Goal: Use online tool/utility: Utilize a website feature to perform a specific function

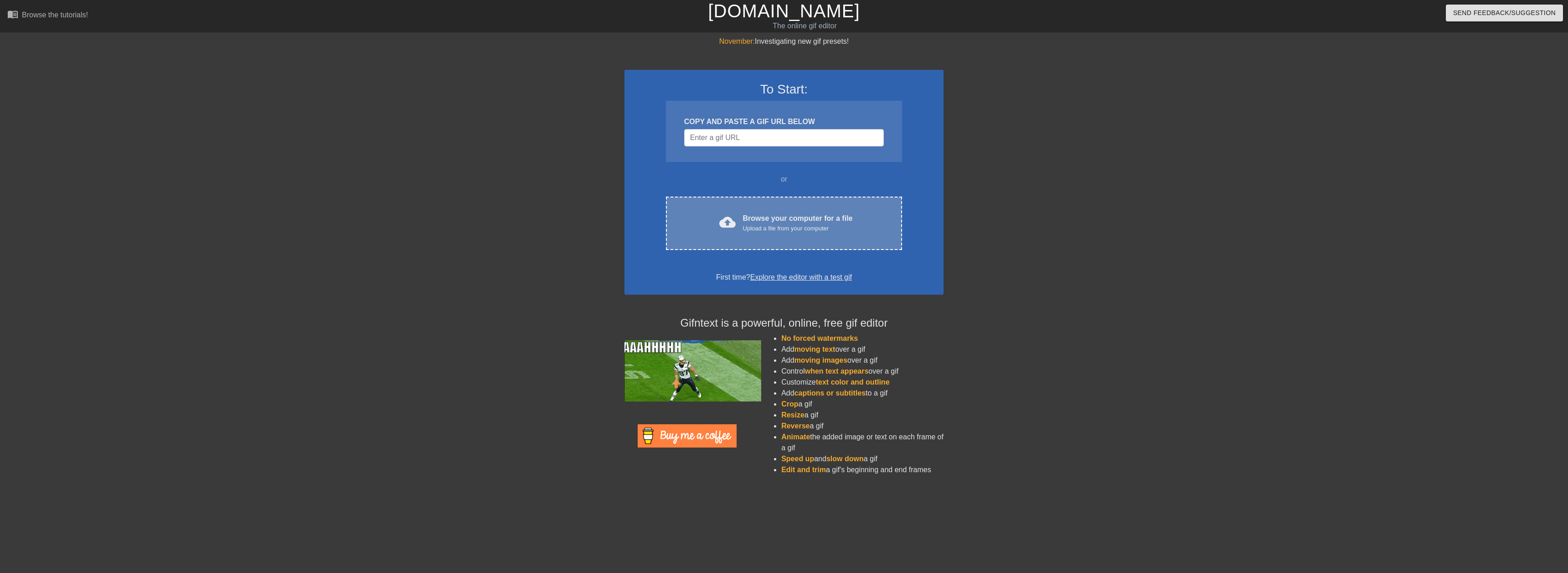
click at [759, 214] on div "Browse your computer for a file Upload a file from your computer" at bounding box center [797, 223] width 110 height 20
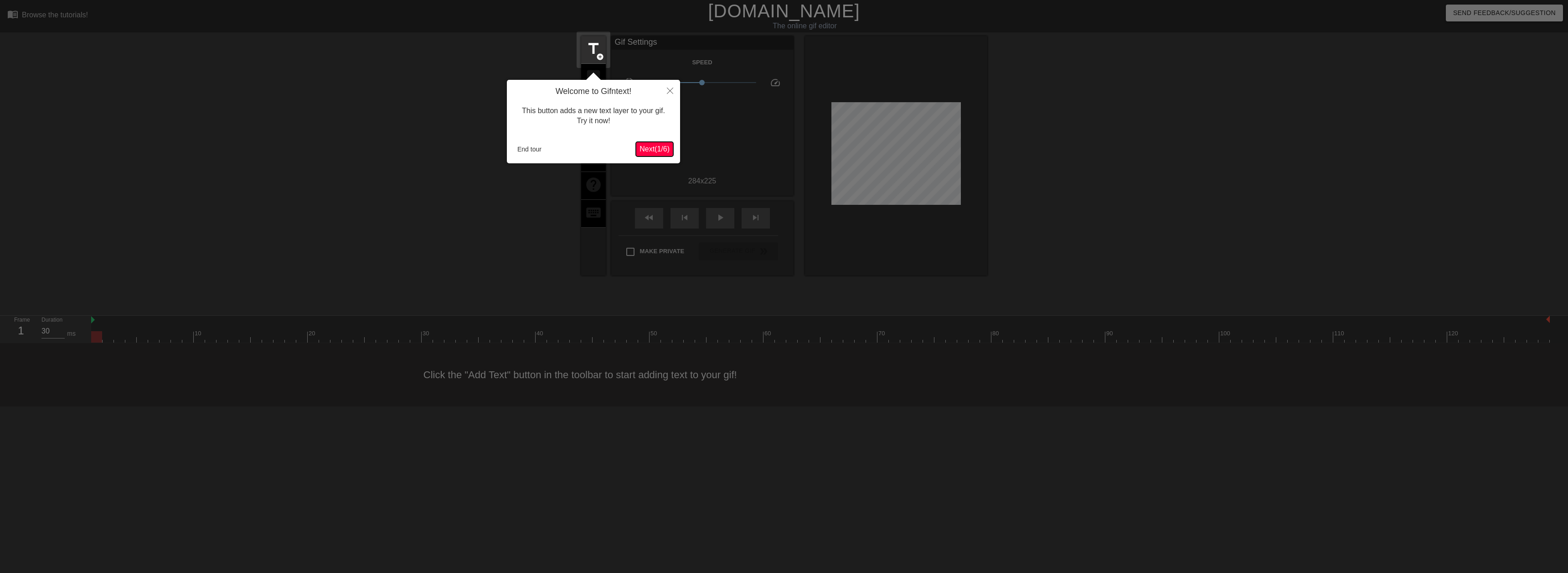
click at [650, 146] on span "Next ( 1 / 6 )" at bounding box center [654, 149] width 30 height 7
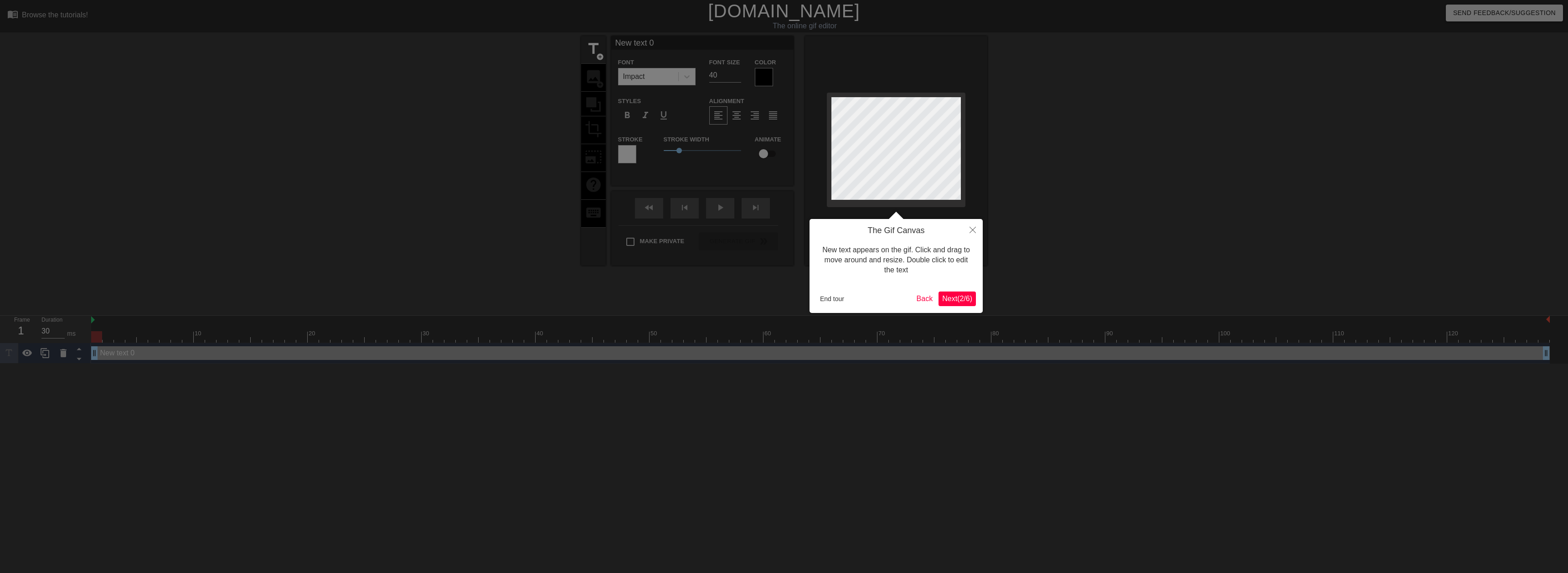
click at [956, 300] on span "Next ( 2 / 6 )" at bounding box center [957, 298] width 30 height 7
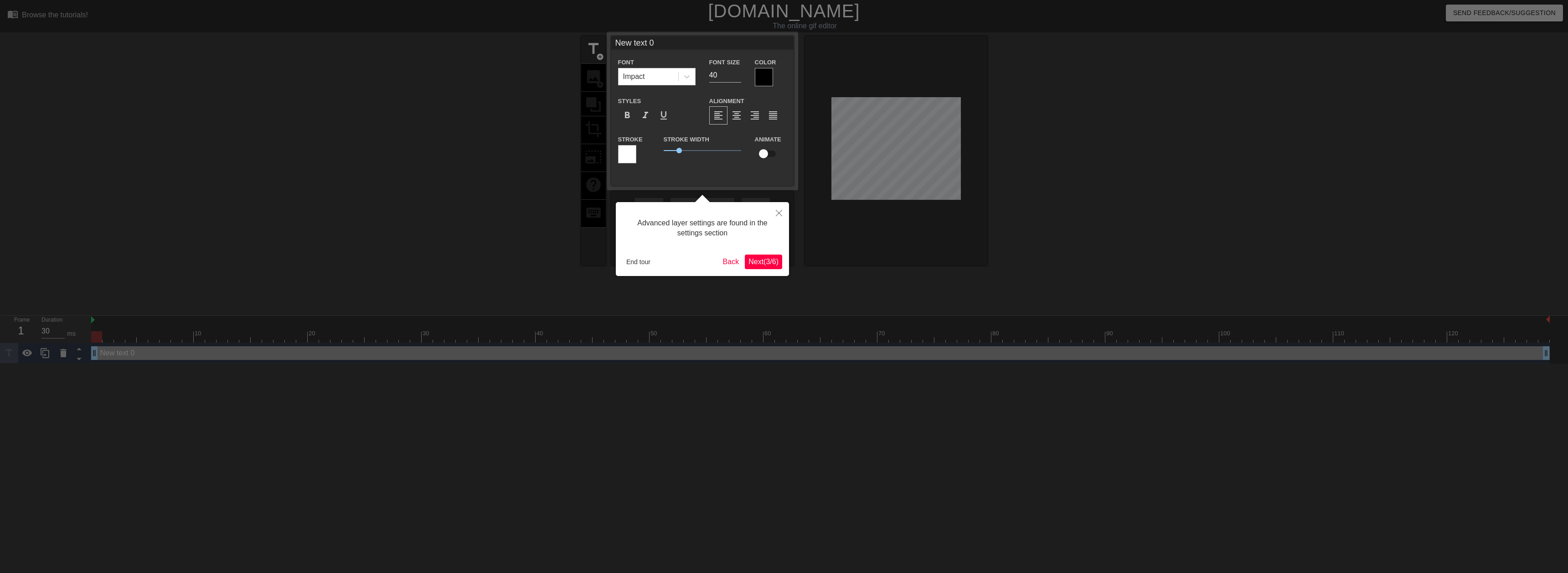
click at [765, 270] on div "Advanced layer settings are found in the settings section End tour Back Next ( …" at bounding box center [703, 238] width 173 height 74
click at [763, 258] on span "Next ( 3 / 6 )" at bounding box center [763, 261] width 30 height 7
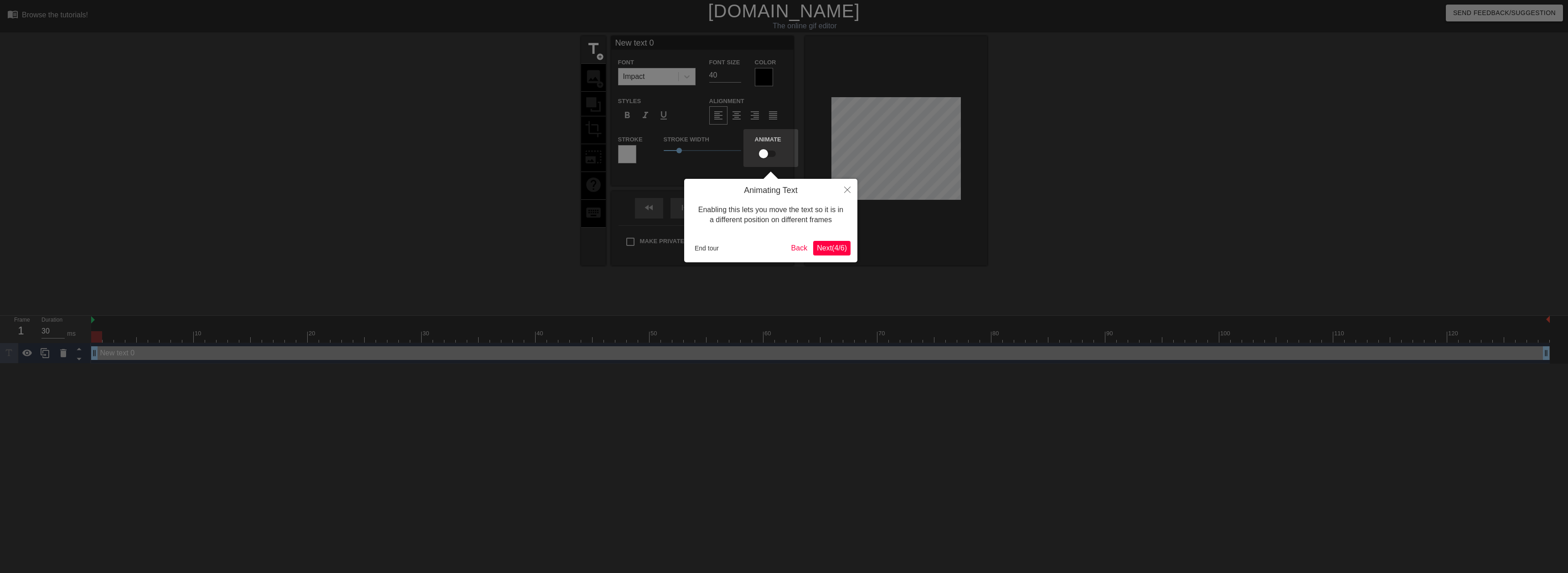
click at [829, 252] on span "Next ( 4 / 6 )" at bounding box center [832, 248] width 30 height 7
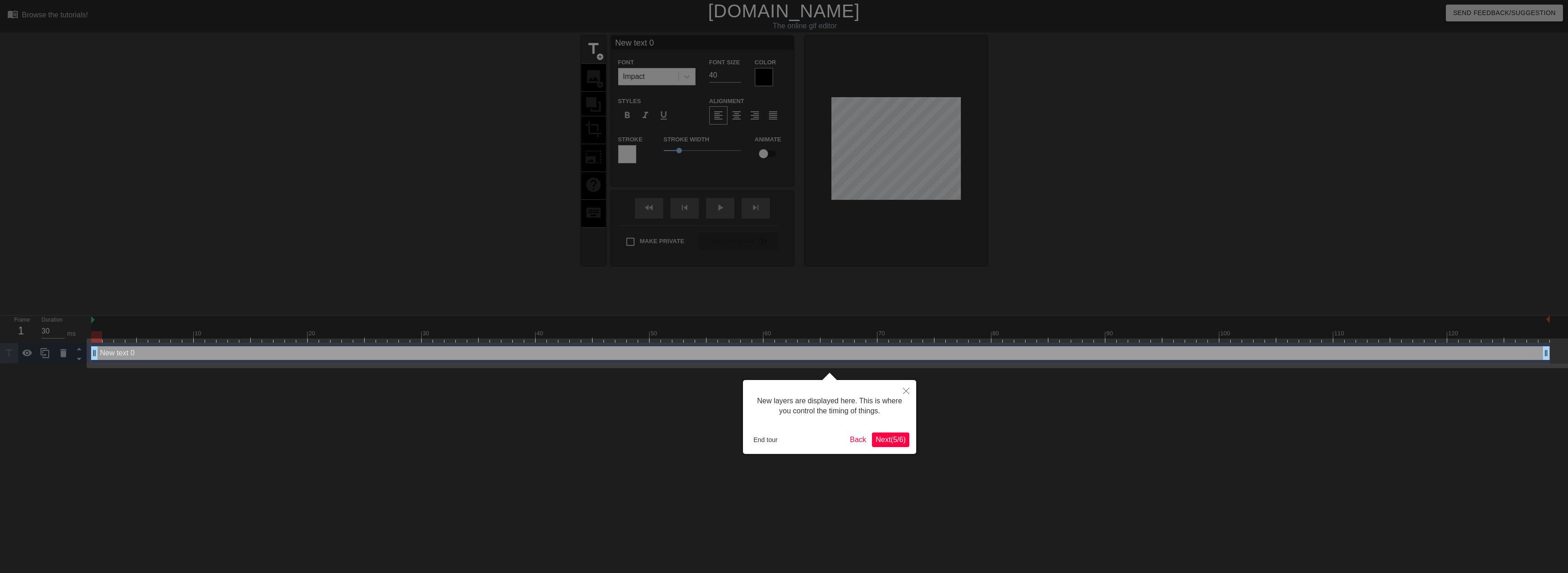
click at [902, 445] on button "Next ( 5 / 6 )" at bounding box center [891, 440] width 37 height 15
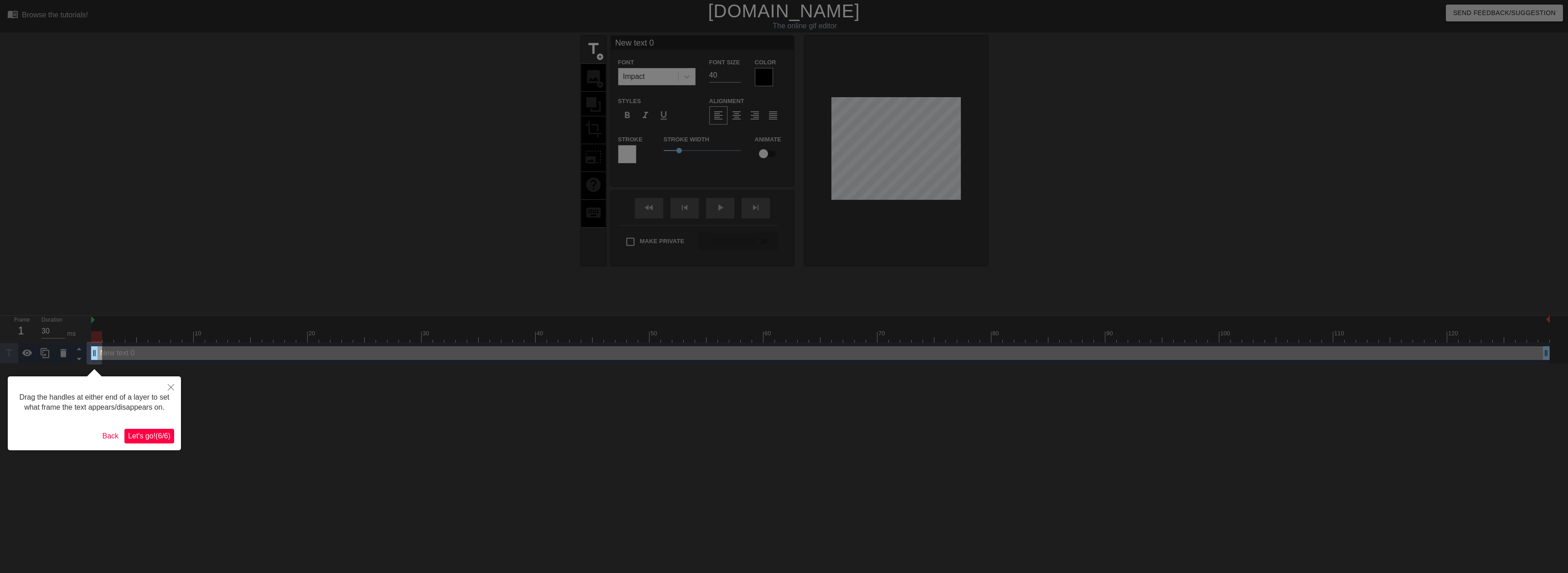
click at [156, 439] on span "Let's go! ( 6 / 6 )" at bounding box center [149, 436] width 43 height 7
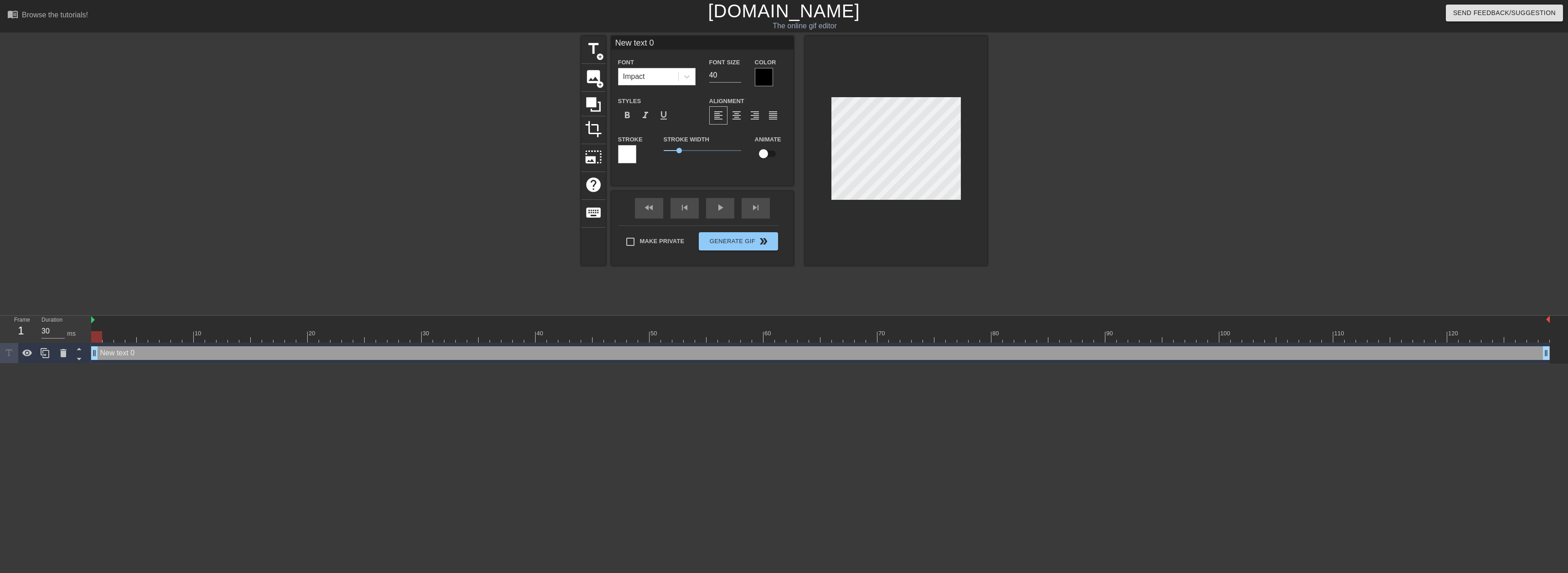
scroll to position [1, 1]
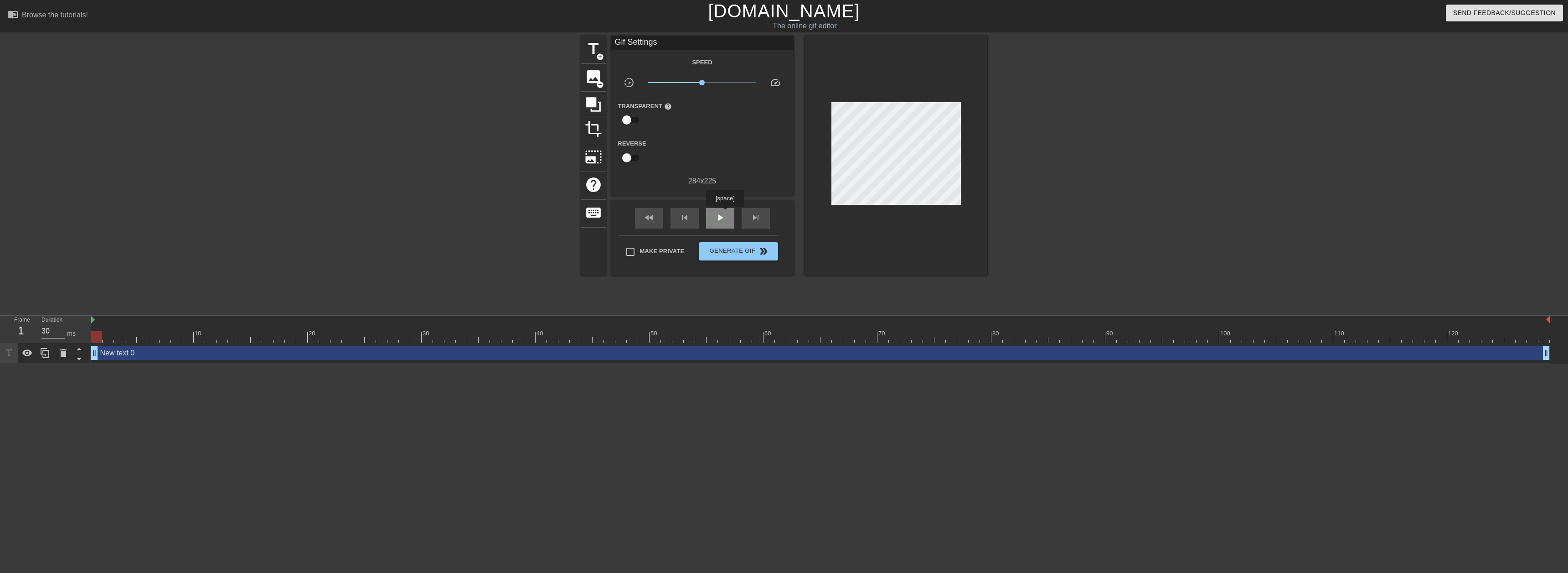
click at [724, 213] on div "play_arrow" at bounding box center [720, 217] width 28 height 20
type input "40"
click at [724, 213] on span "pause" at bounding box center [720, 217] width 11 height 11
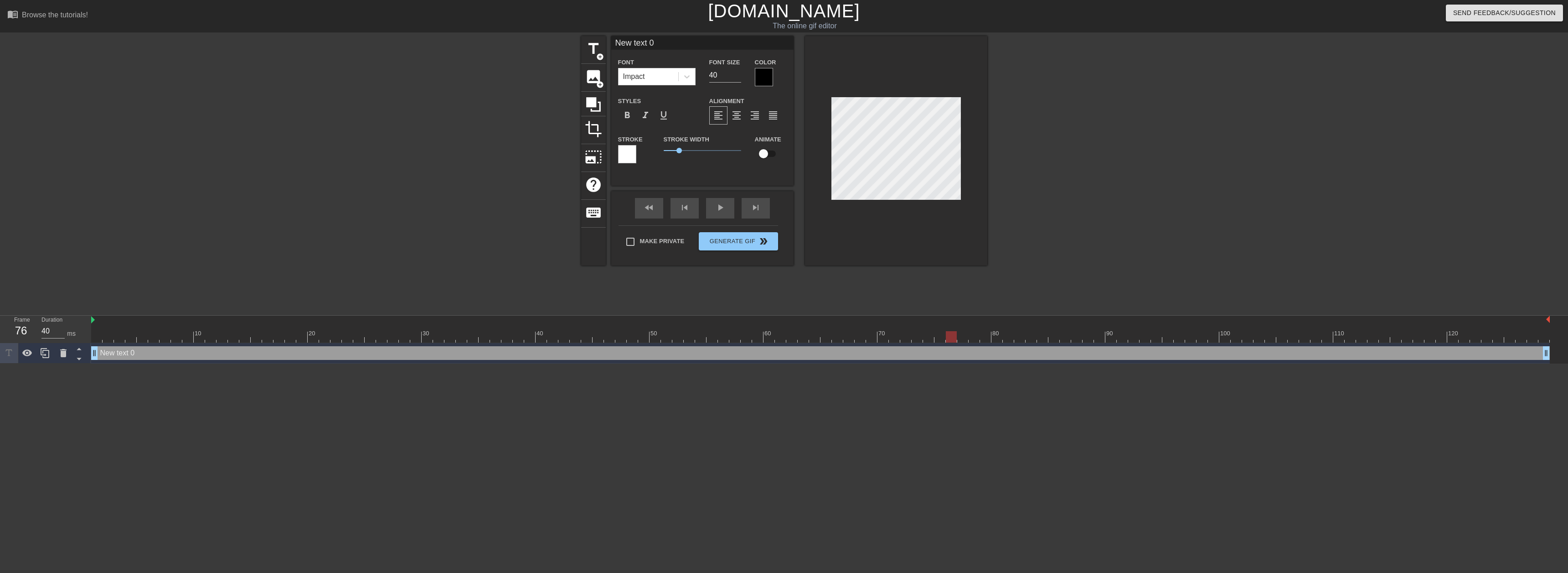
scroll to position [1, 2]
type input "2"
type textarea "2"
type input "2k"
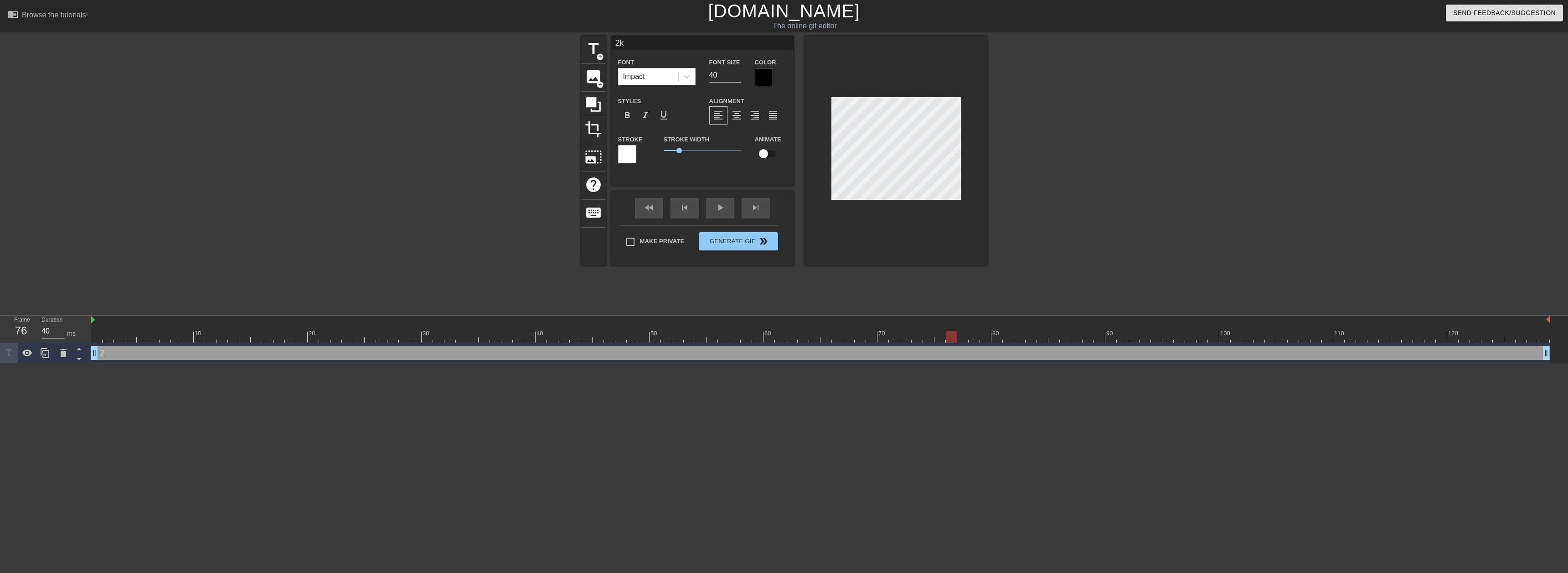
type textarea "2k"
type input "2k"
type textarea "2k"
drag, startPoint x: 93, startPoint y: 354, endPoint x: 346, endPoint y: 362, distance: 253.1
click at [346, 362] on div "2k drag_handle drag_handle" at bounding box center [820, 353] width 1458 height 20
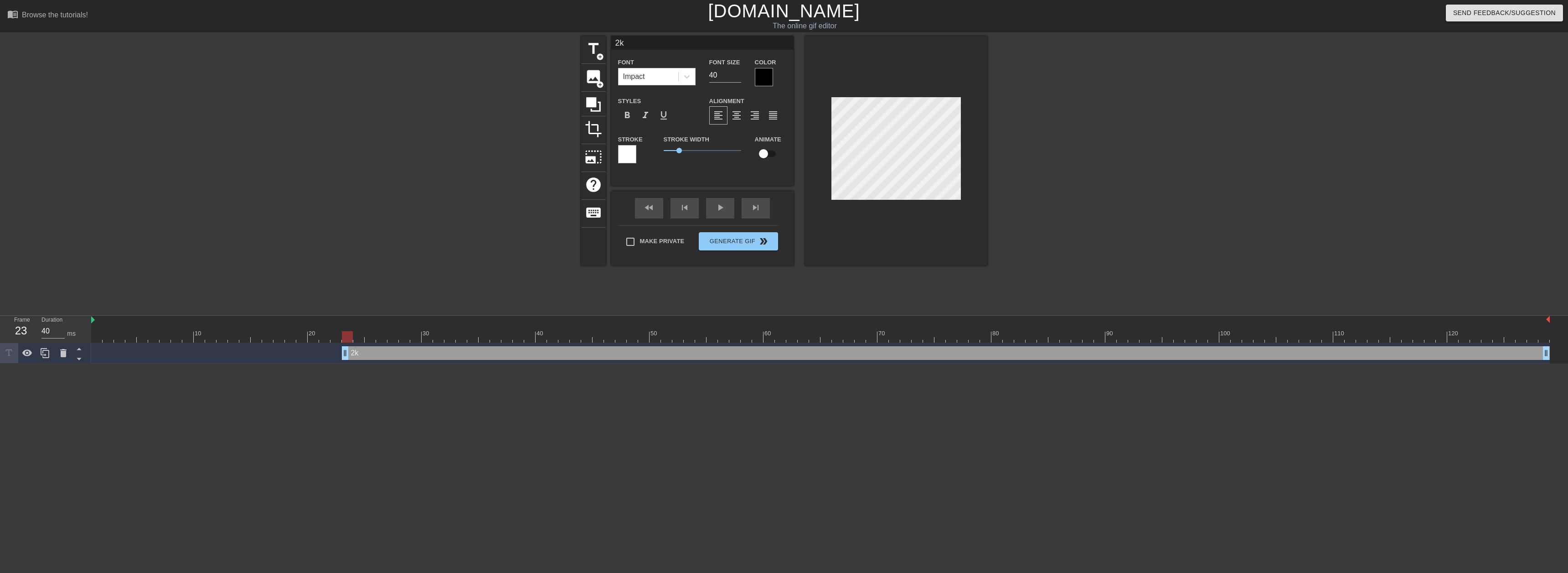
click at [140, 363] on html "menu_book Browse the tutorials! [DOMAIN_NAME] The online gif editor Send Feedba…" at bounding box center [784, 182] width 1568 height 363
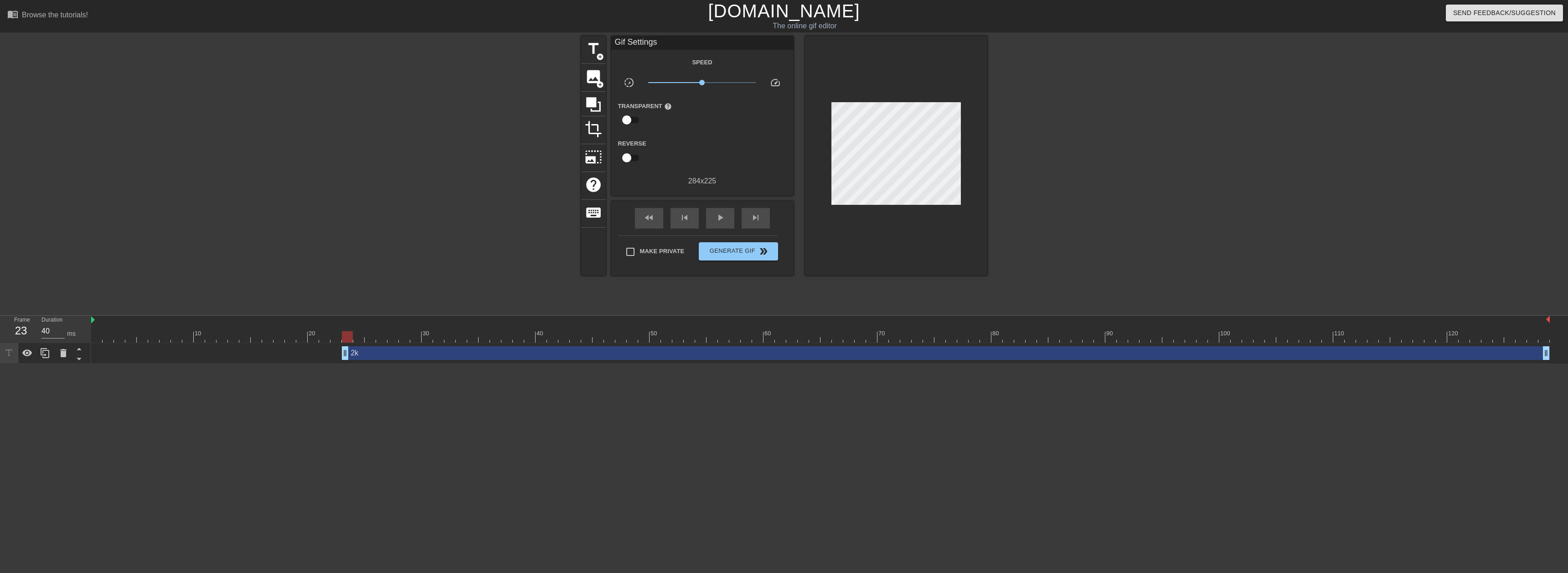
click at [130, 363] on html "menu_book Browse the tutorials! [DOMAIN_NAME] The online gif editor Send Feedba…" at bounding box center [784, 182] width 1568 height 363
click at [94, 350] on div "2k drag_handle drag_handle" at bounding box center [820, 353] width 1458 height 13
click at [93, 320] on img at bounding box center [93, 320] width 4 height 7
type input "30"
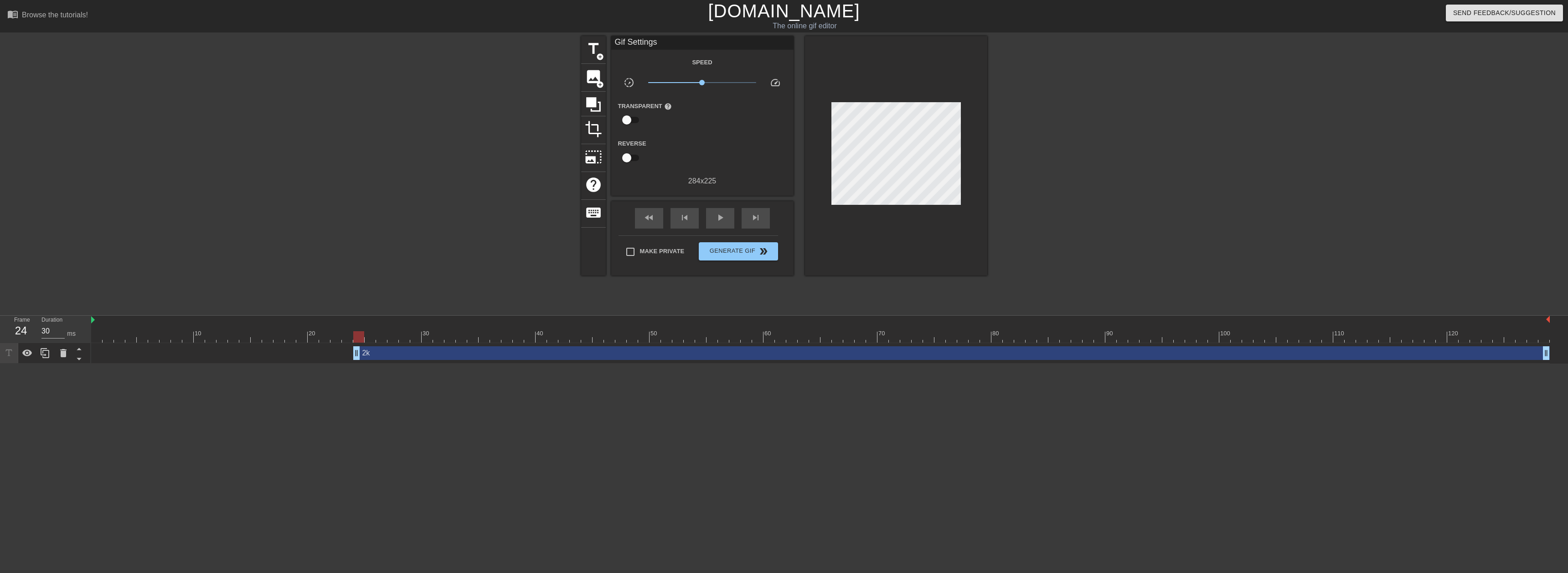
drag, startPoint x: 344, startPoint y: 354, endPoint x: 358, endPoint y: 355, distance: 14.0
click at [753, 253] on span "Generate Gif double_arrow" at bounding box center [738, 251] width 72 height 11
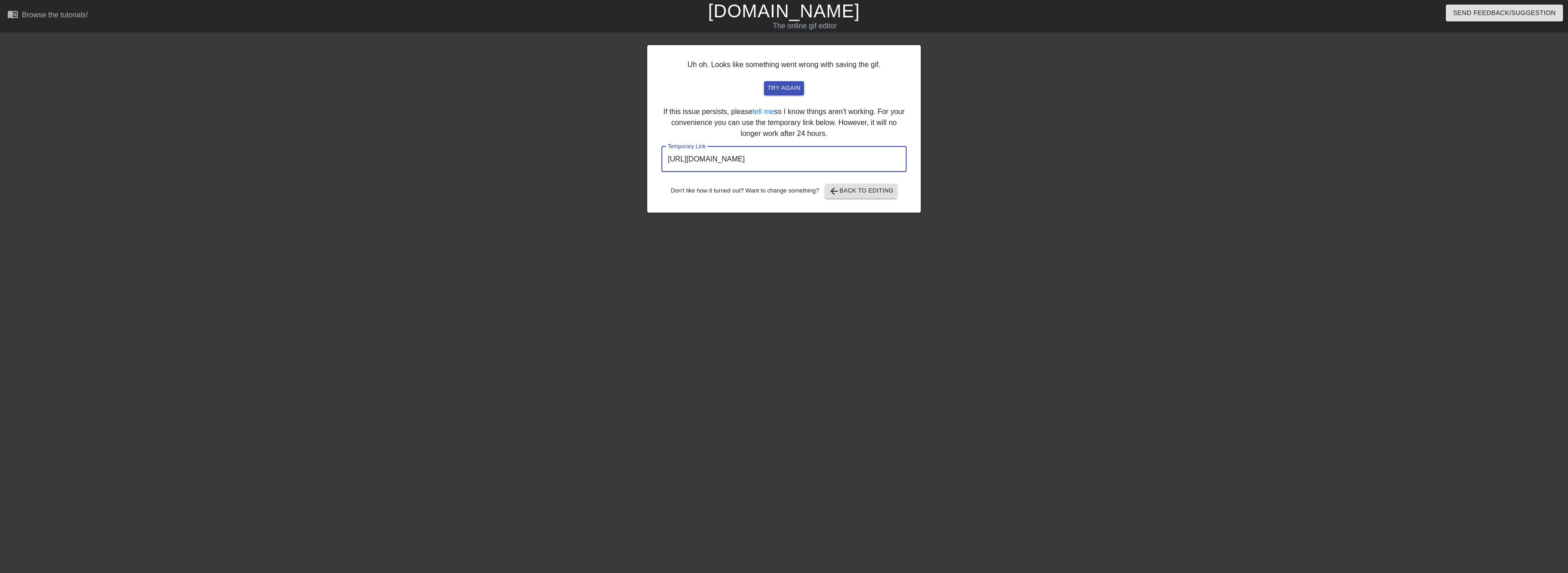
click at [758, 158] on input "[URL][DOMAIN_NAME]" at bounding box center [784, 159] width 245 height 25
click at [784, 87] on span "try again" at bounding box center [784, 88] width 33 height 10
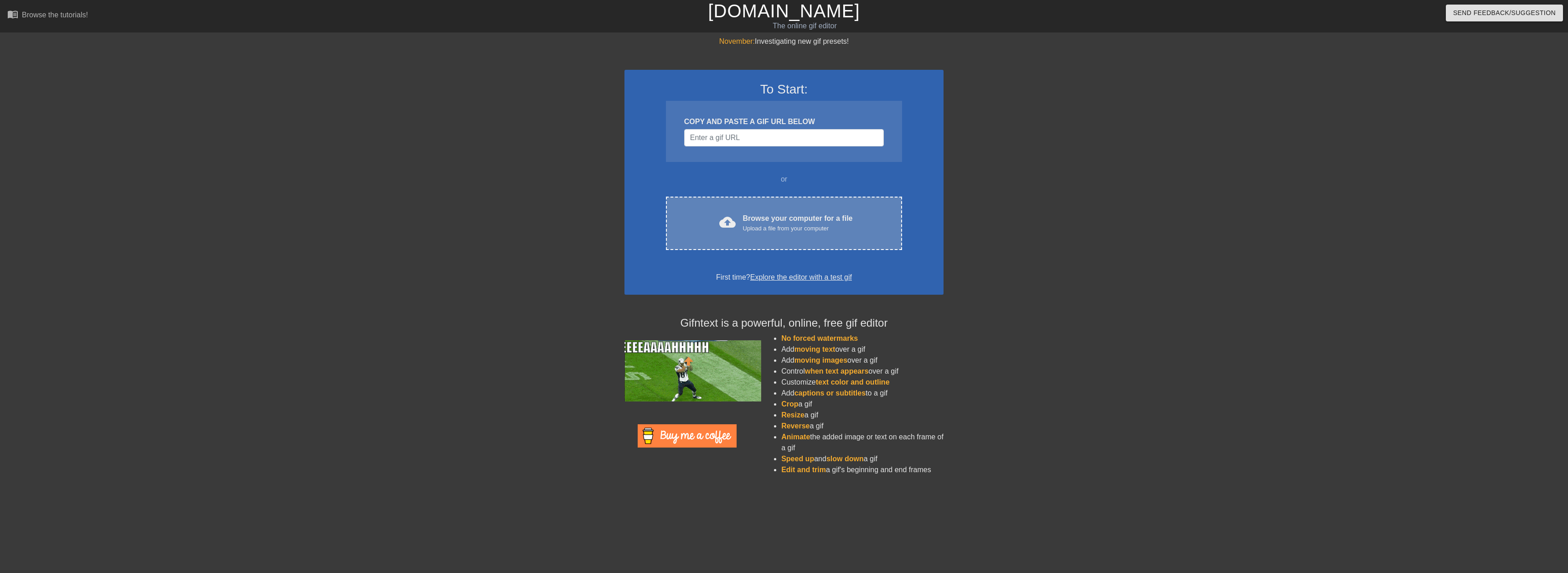
click at [738, 214] on div "cloud_upload Browse your computer for a file Upload a file from your computer" at bounding box center [783, 223] width 198 height 20
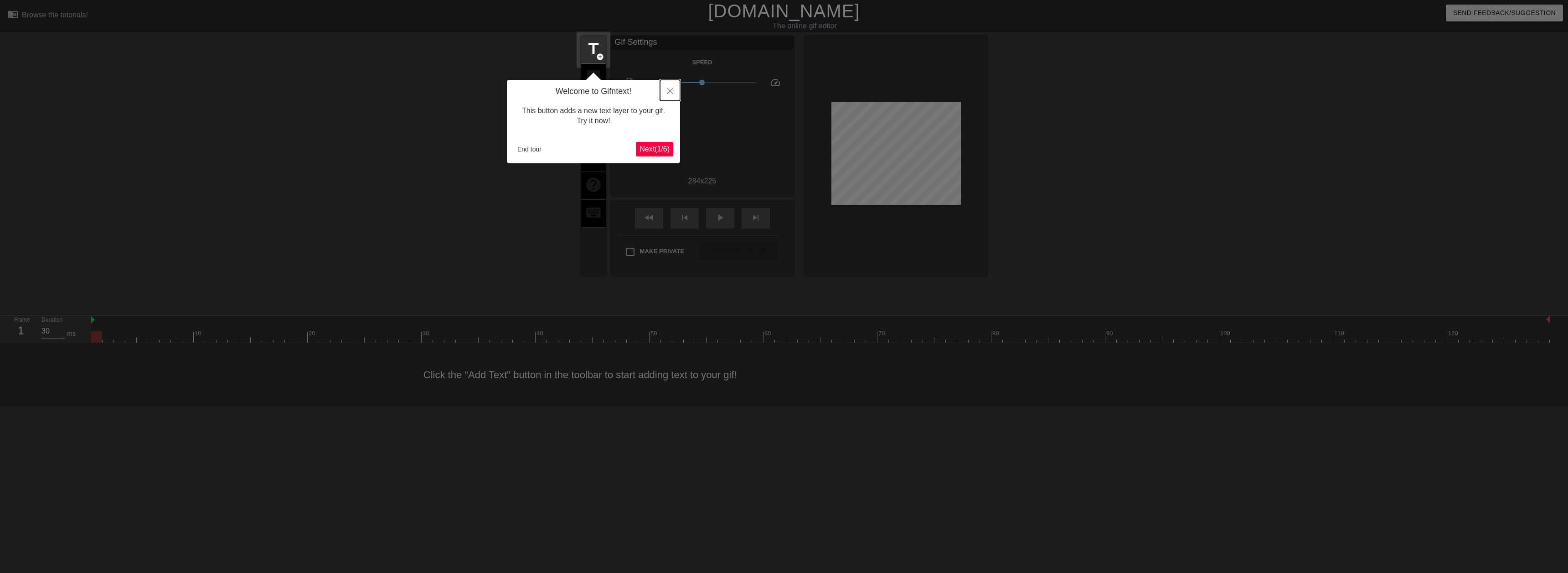
click at [671, 92] on icon "Close" at bounding box center [670, 90] width 7 height 7
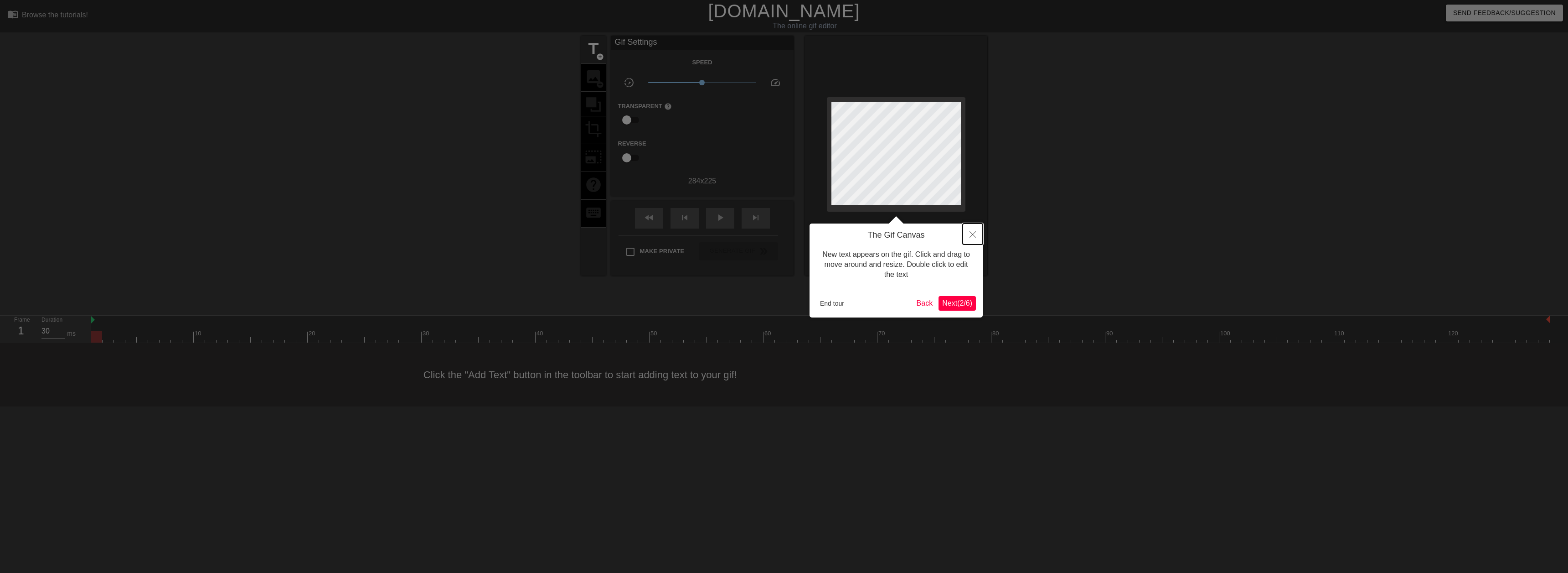
click at [968, 234] on button "Close" at bounding box center [972, 234] width 20 height 21
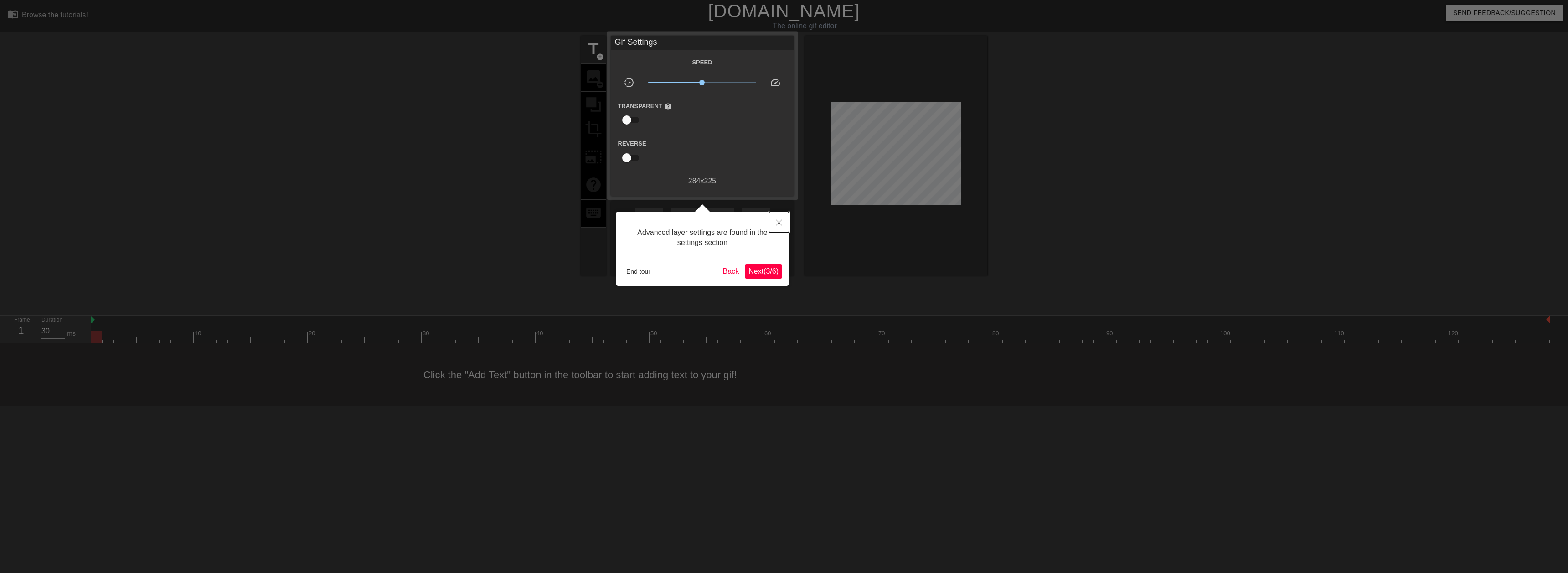
click at [783, 223] on button "Close" at bounding box center [779, 222] width 20 height 21
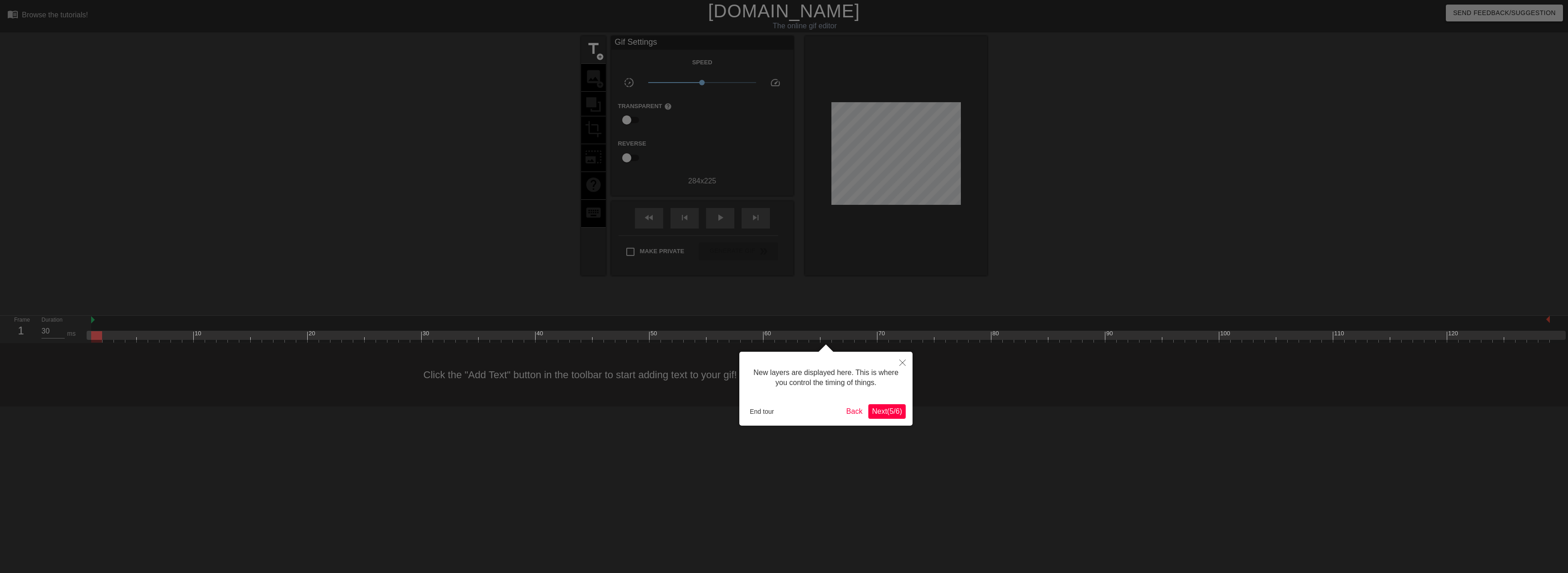
click at [882, 410] on span "Next ( 5 / 6 )" at bounding box center [887, 411] width 30 height 7
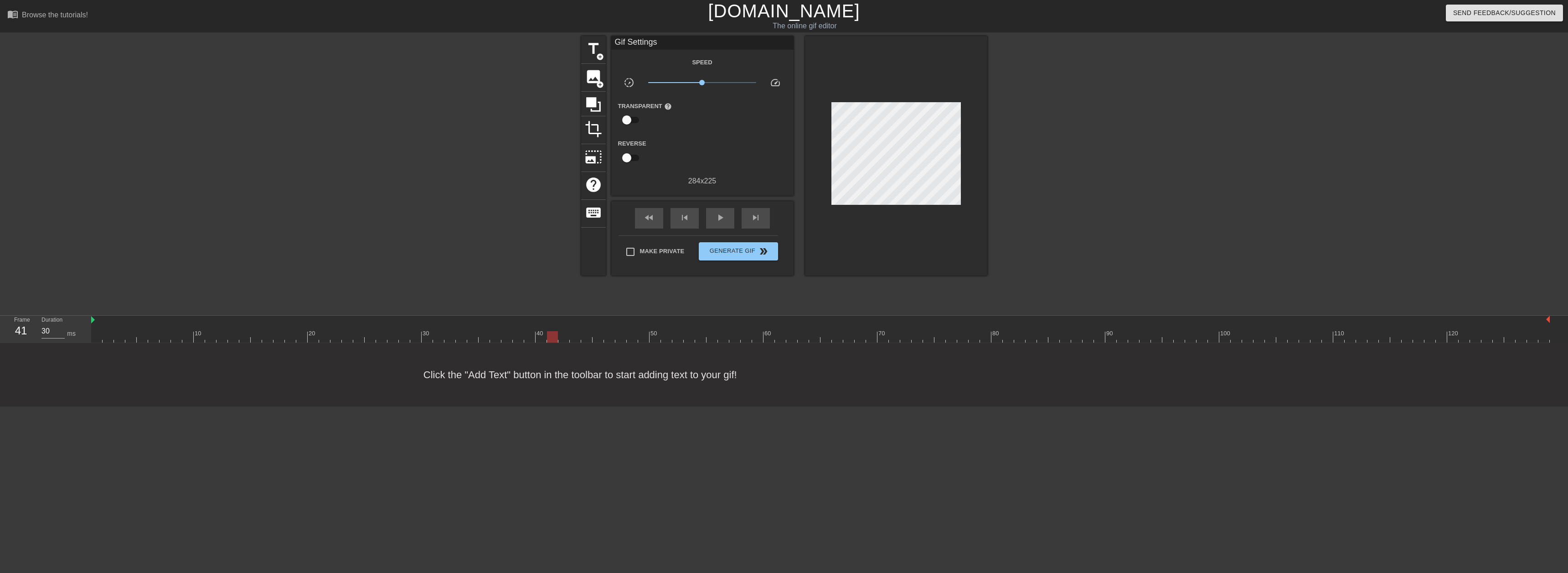
type input "40"
drag, startPoint x: 99, startPoint y: 338, endPoint x: 529, endPoint y: 317, distance: 430.5
click at [534, 317] on div "10 20 30 40 50 60 70 80 90 100 110 120" at bounding box center [820, 329] width 1458 height 27
click at [791, 7] on link "[DOMAIN_NAME]" at bounding box center [783, 10] width 152 height 20
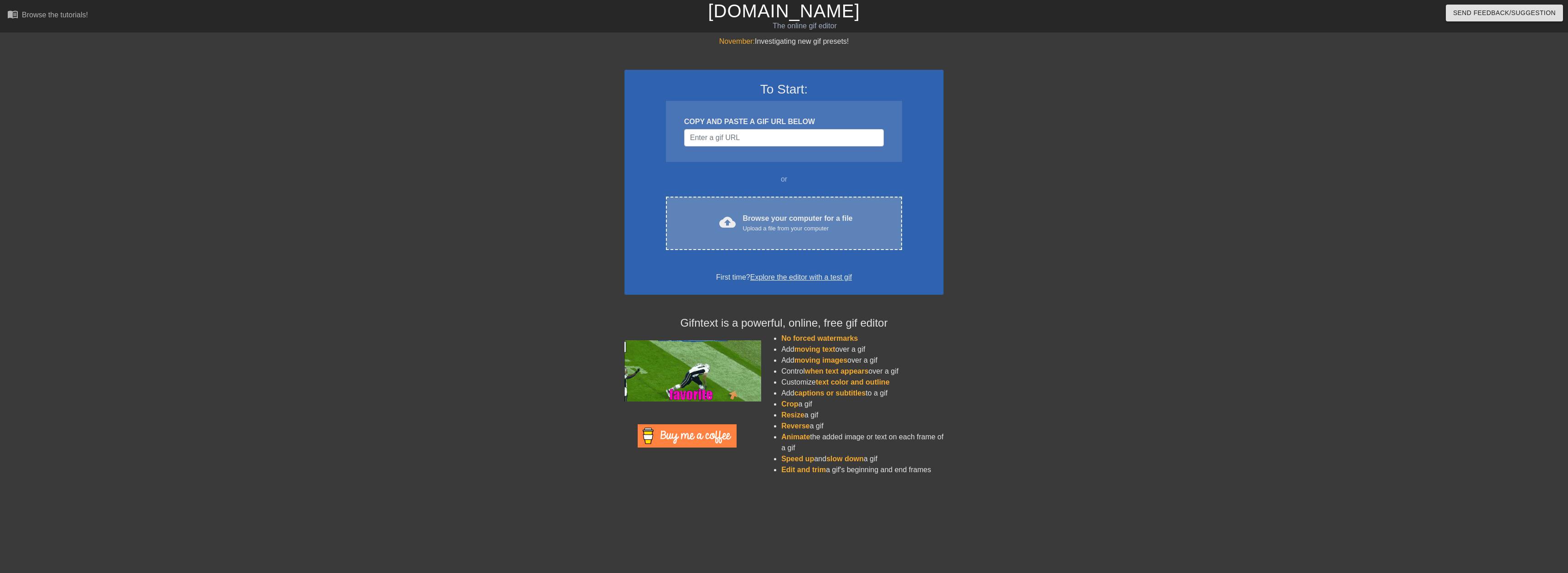
click at [740, 223] on div "cloud_upload Browse your computer for a file Upload a file from your computer" at bounding box center [783, 223] width 198 height 20
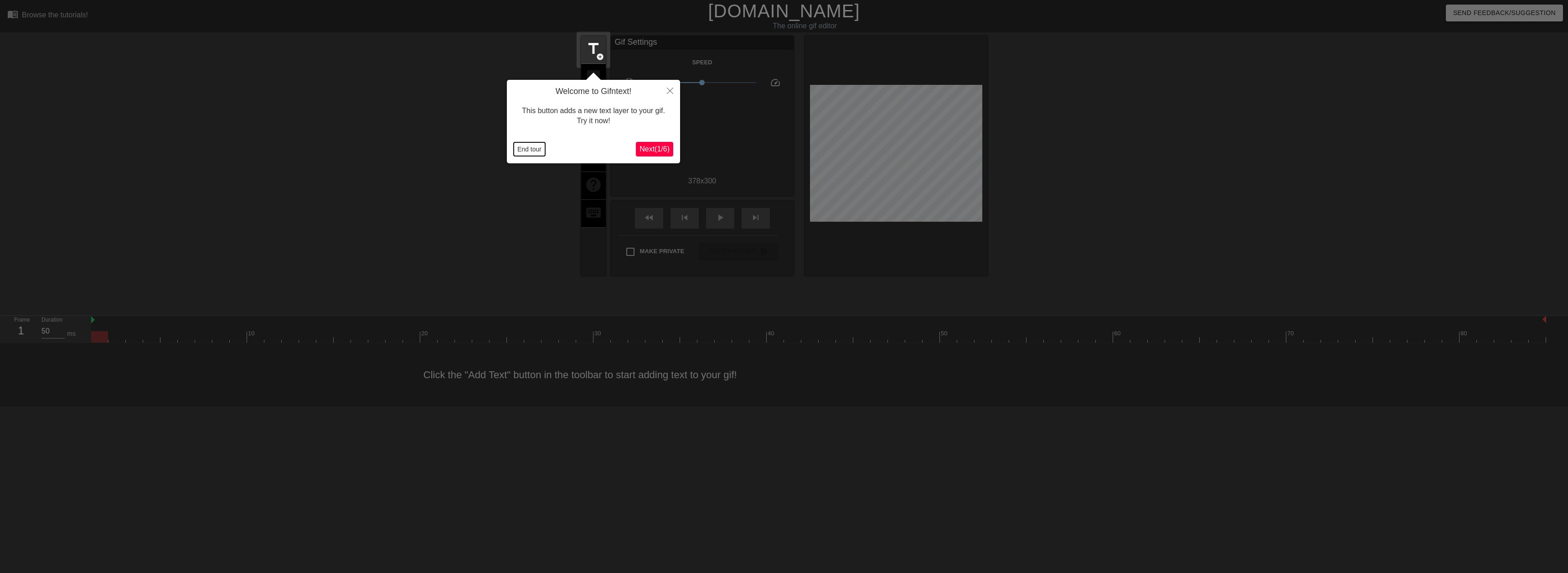
click at [526, 152] on button "End tour" at bounding box center [529, 149] width 31 height 13
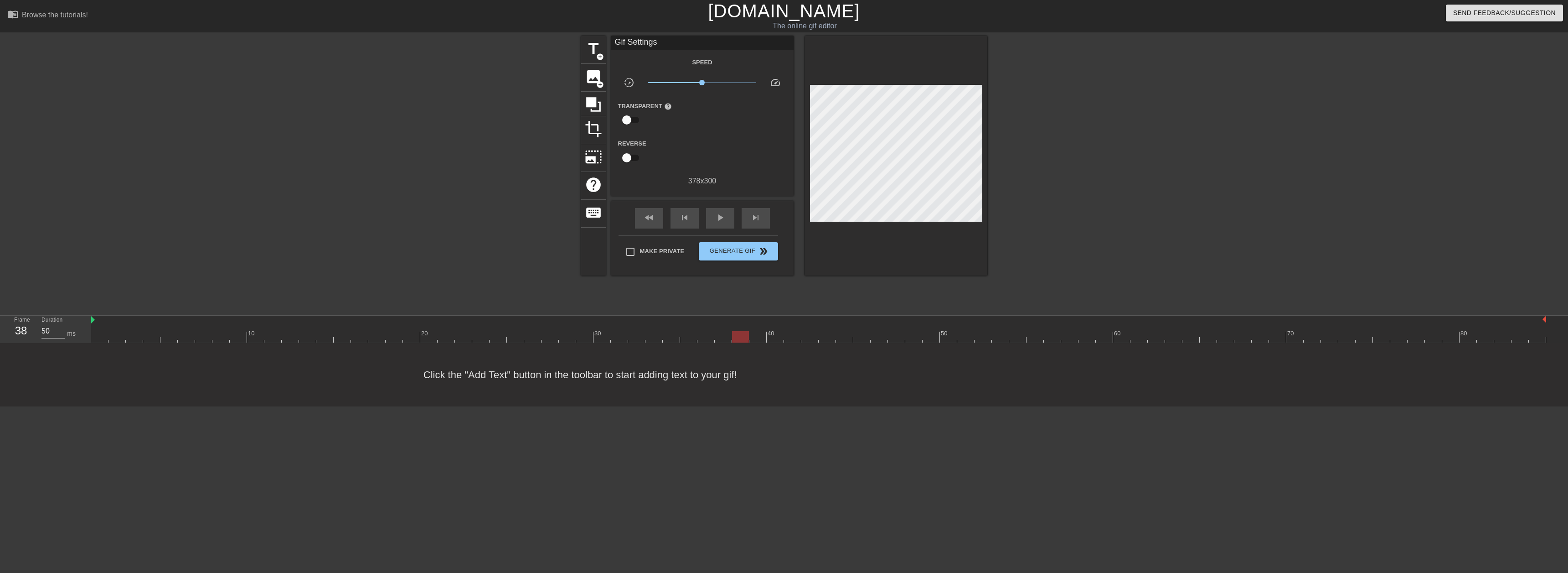
drag, startPoint x: 99, startPoint y: 336, endPoint x: 653, endPoint y: 267, distance: 558.3
click at [735, 314] on div "menu_book Browse the tutorials! Gifntext.com The online gif editor Send Feedbac…" at bounding box center [784, 203] width 1568 height 406
click at [587, 60] on div "title add_circle" at bounding box center [593, 49] width 25 height 28
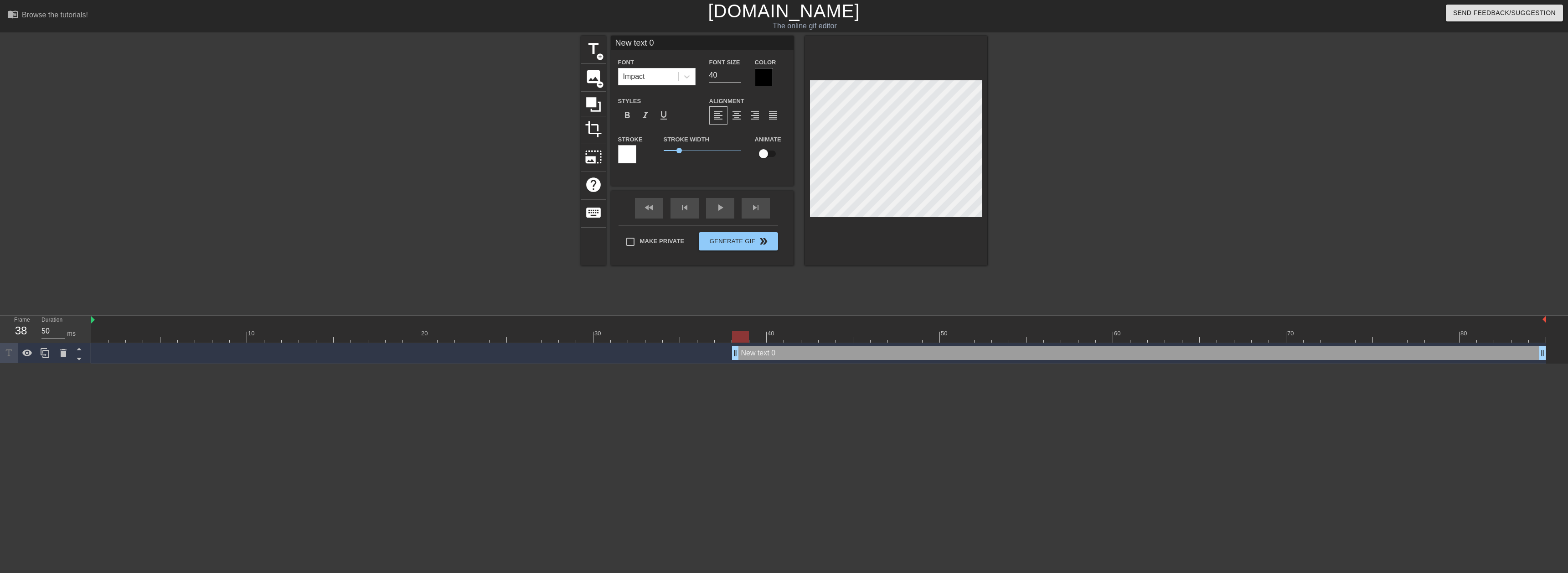
scroll to position [1, 2]
type input "2"
type textarea "2"
type input "2K"
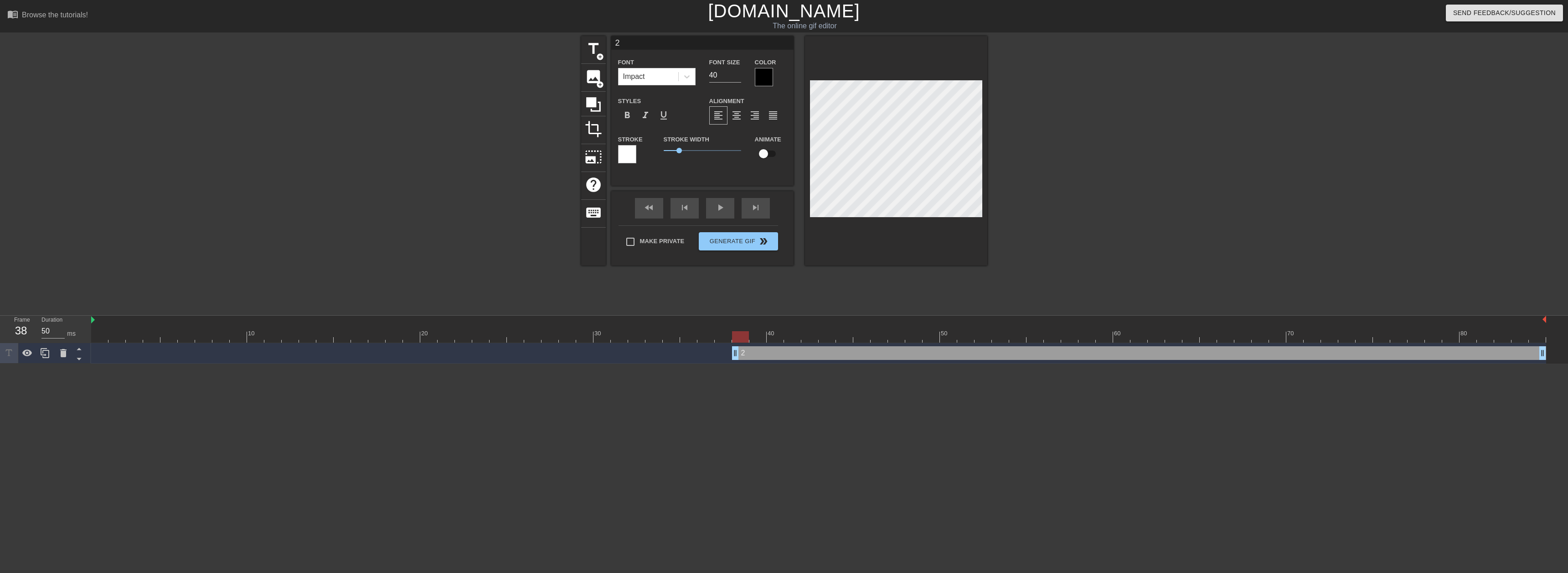
type textarea "2K"
type input "2K"
type textarea "2K"
drag, startPoint x: 738, startPoint y: 332, endPoint x: 883, endPoint y: 317, distance: 145.8
click at [883, 317] on div "10 20 30 40 50 60 70 80" at bounding box center [818, 329] width 1455 height 27
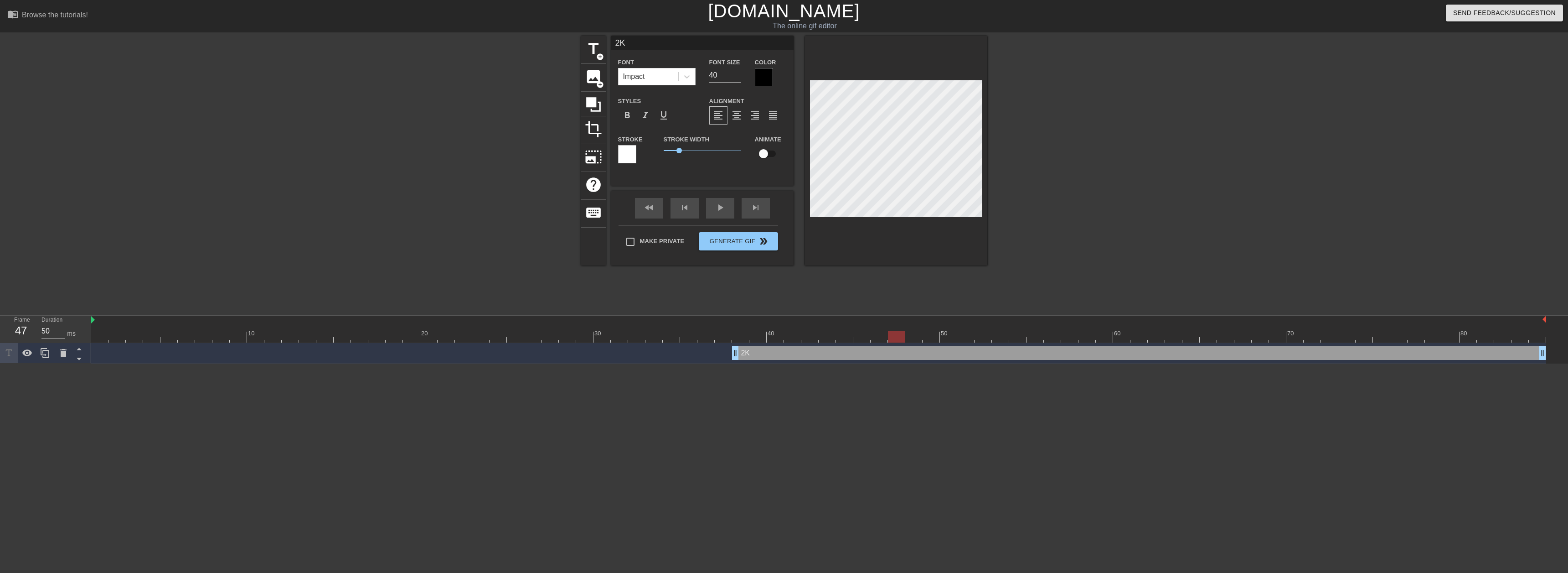
drag, startPoint x: 880, startPoint y: 334, endPoint x: 904, endPoint y: 334, distance: 24.0
click at [904, 334] on div at bounding box center [896, 336] width 17 height 11
drag, startPoint x: 893, startPoint y: 339, endPoint x: 974, endPoint y: 299, distance: 90.3
click at [1035, 332] on div at bounding box center [1035, 336] width 17 height 11
drag, startPoint x: 1037, startPoint y: 336, endPoint x: 1101, endPoint y: 335, distance: 64.0
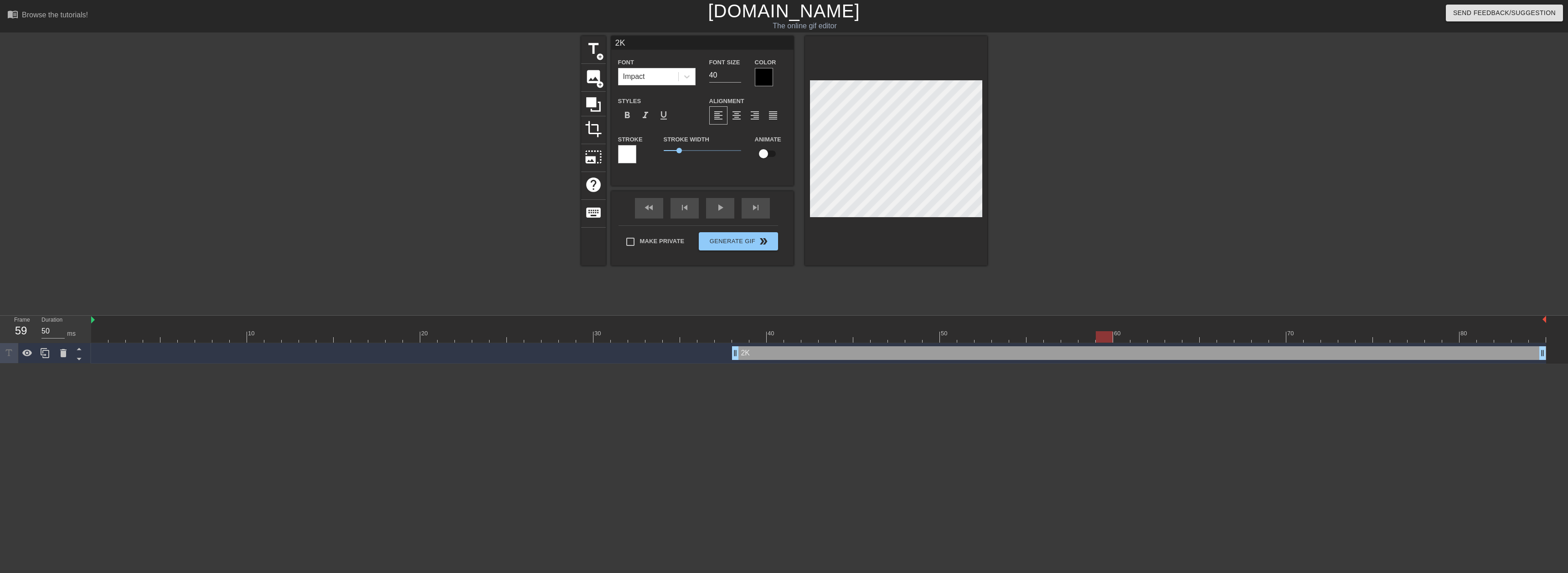
click at [1103, 335] on div at bounding box center [1104, 336] width 17 height 11
drag, startPoint x: 1109, startPoint y: 335, endPoint x: 1267, endPoint y: 335, distance: 158.0
click at [1269, 338] on div at bounding box center [1260, 336] width 17 height 11
drag, startPoint x: 1283, startPoint y: 338, endPoint x: 1310, endPoint y: 334, distance: 27.3
click at [1333, 341] on div at bounding box center [1329, 336] width 17 height 11
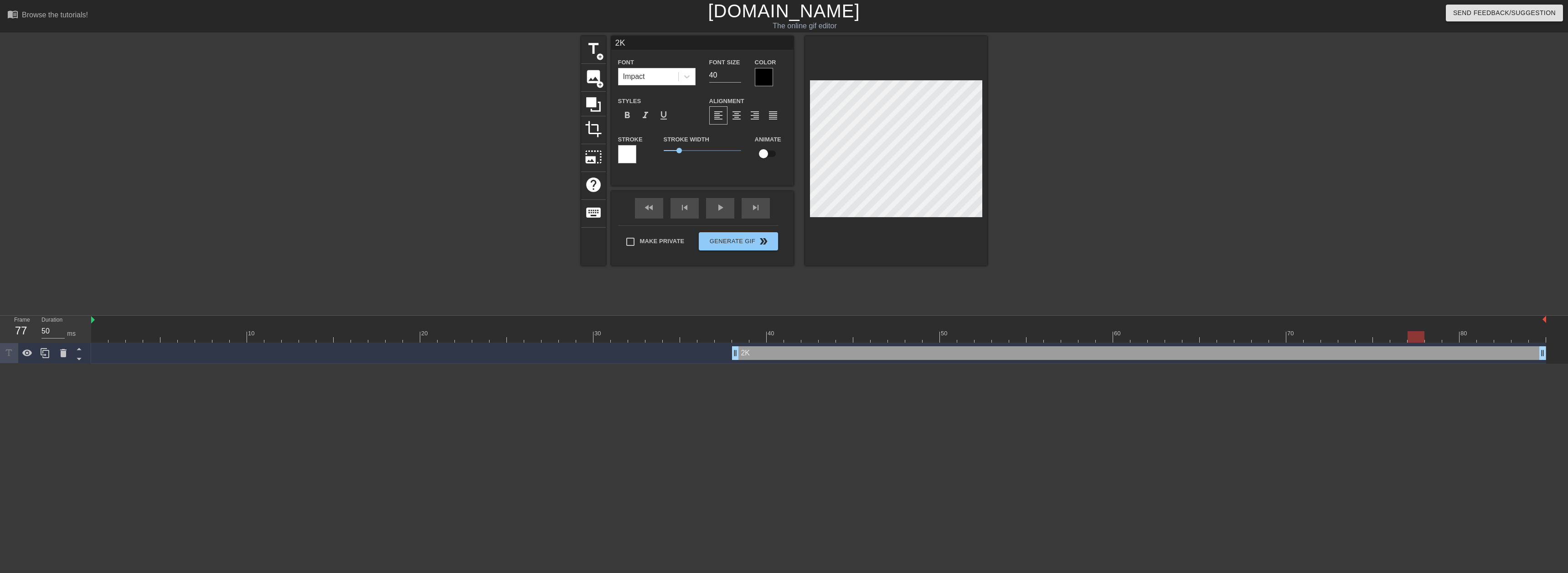
drag, startPoint x: 1331, startPoint y: 334, endPoint x: 1397, endPoint y: 326, distance: 66.5
click at [1424, 340] on div at bounding box center [1416, 336] width 17 height 11
drag, startPoint x: 1436, startPoint y: 334, endPoint x: 1484, endPoint y: 336, distance: 48.0
click at [1484, 336] on div at bounding box center [1485, 336] width 17 height 11
drag, startPoint x: 1482, startPoint y: 333, endPoint x: 1549, endPoint y: 348, distance: 68.7
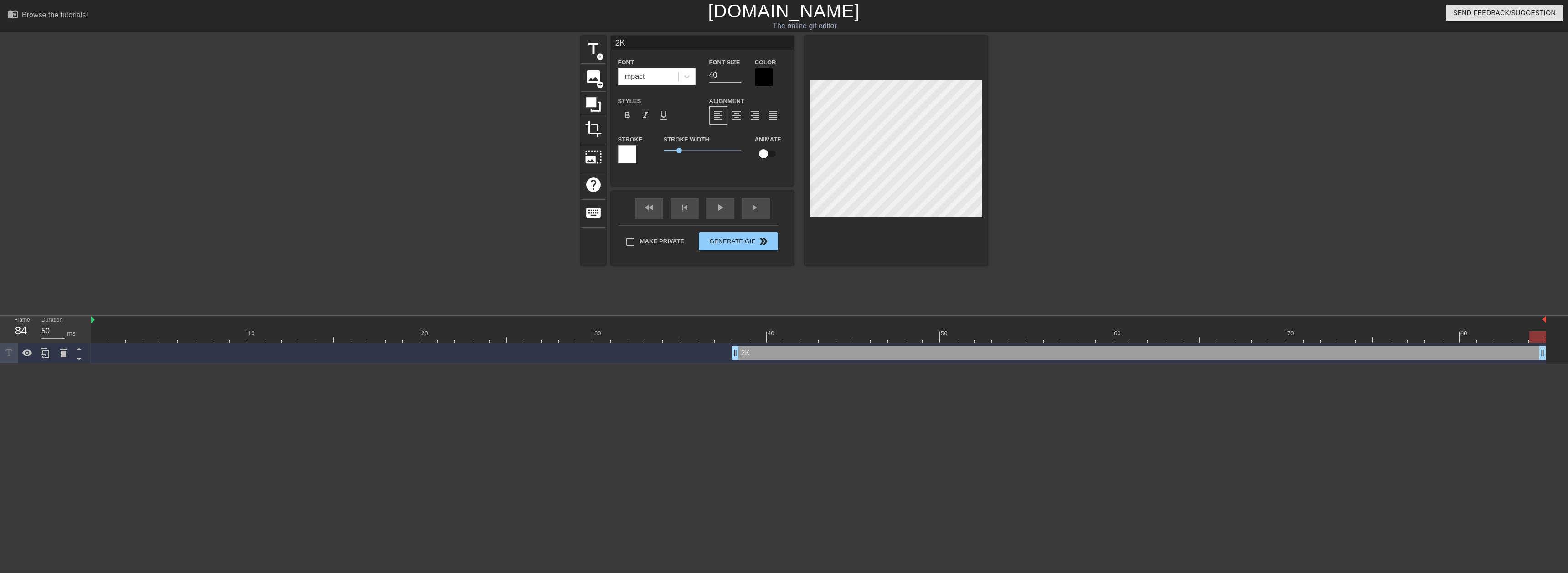
click at [1549, 348] on div "10 20 30 40 50 60 70 80 2K drag_handle drag_handle" at bounding box center [830, 339] width 1477 height 48
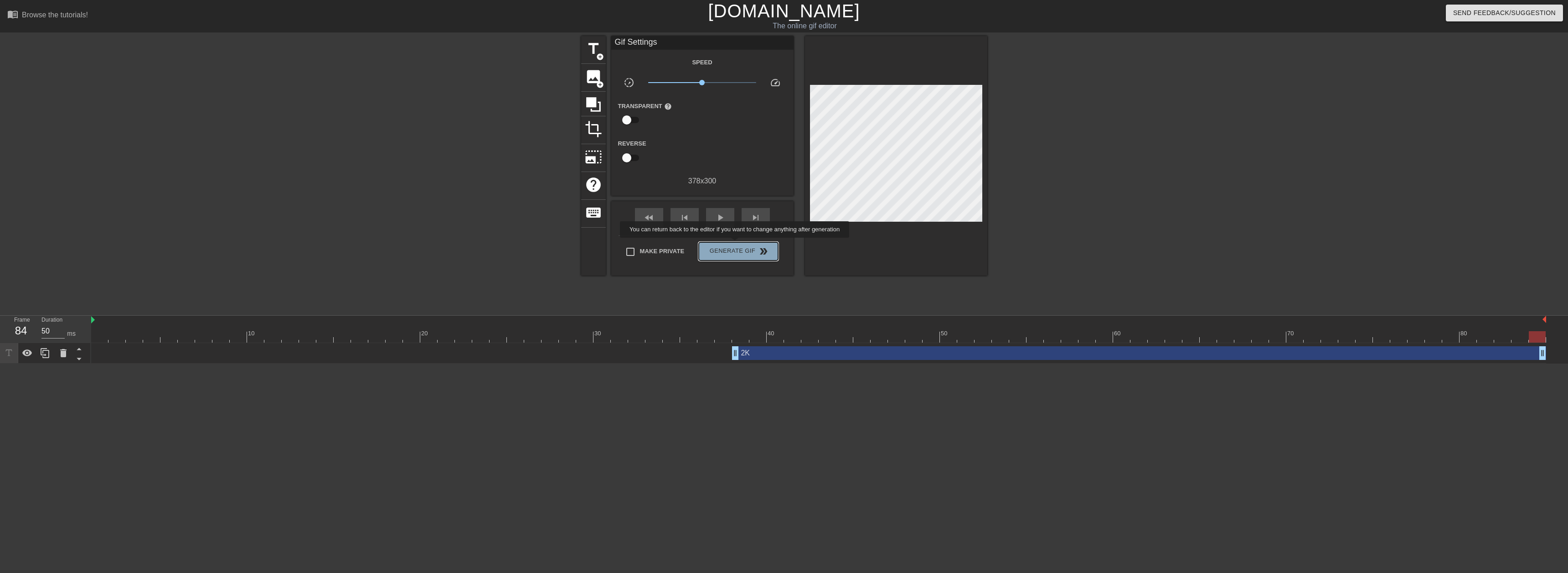
click at [735, 244] on button "Generate Gif double_arrow" at bounding box center [738, 251] width 79 height 18
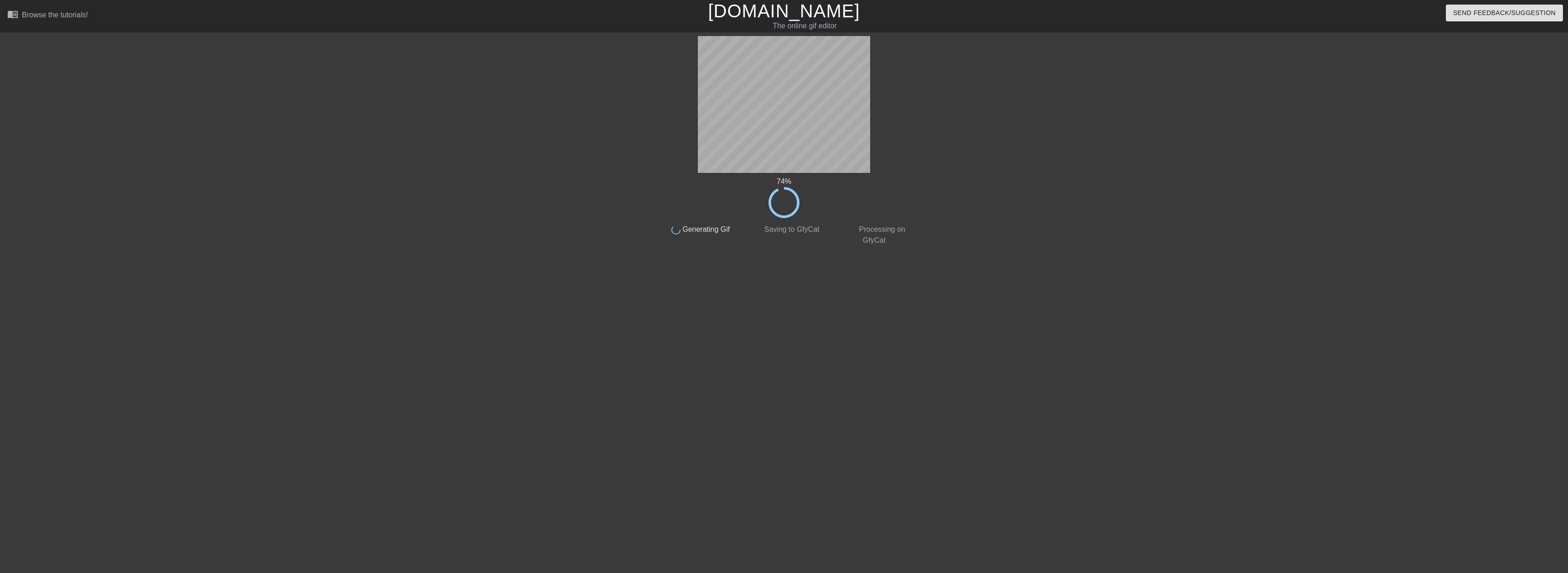
click at [409, 63] on div "74 % done Generating Gif done Saving to GfyCat done Processing on GfyCat title …" at bounding box center [784, 173] width 1568 height 273
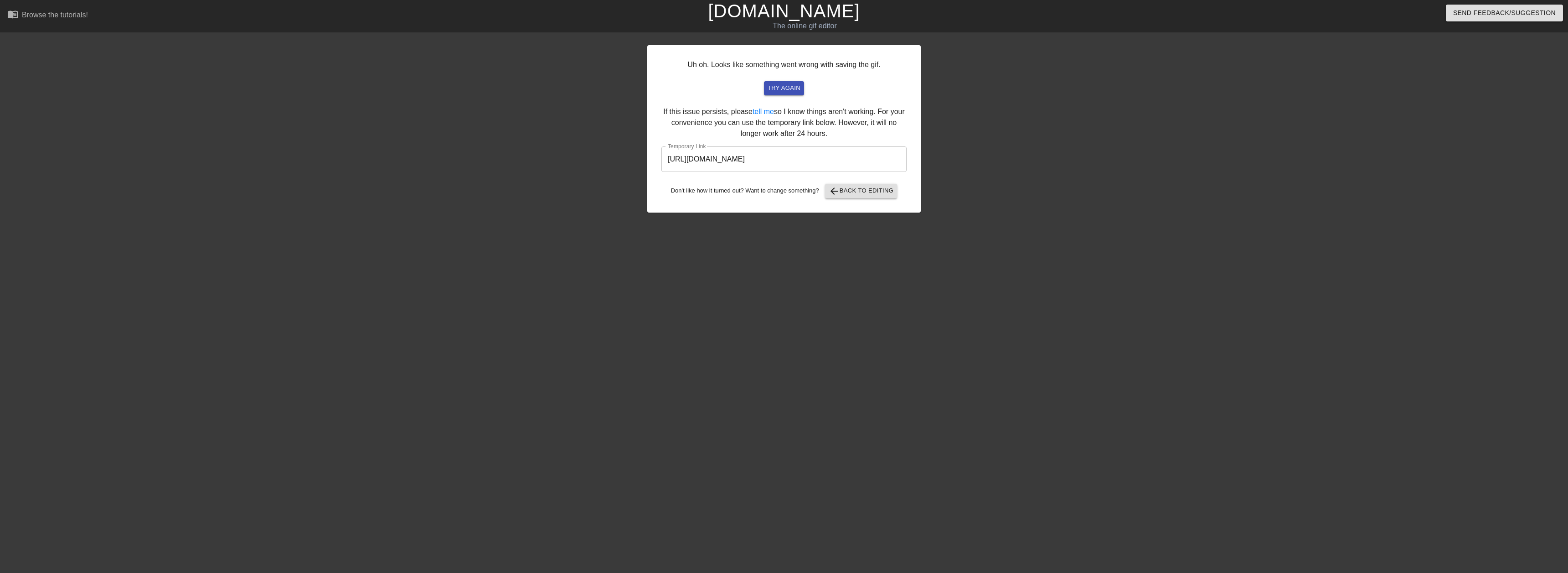
click at [762, 11] on link "[DOMAIN_NAME]" at bounding box center [783, 10] width 152 height 20
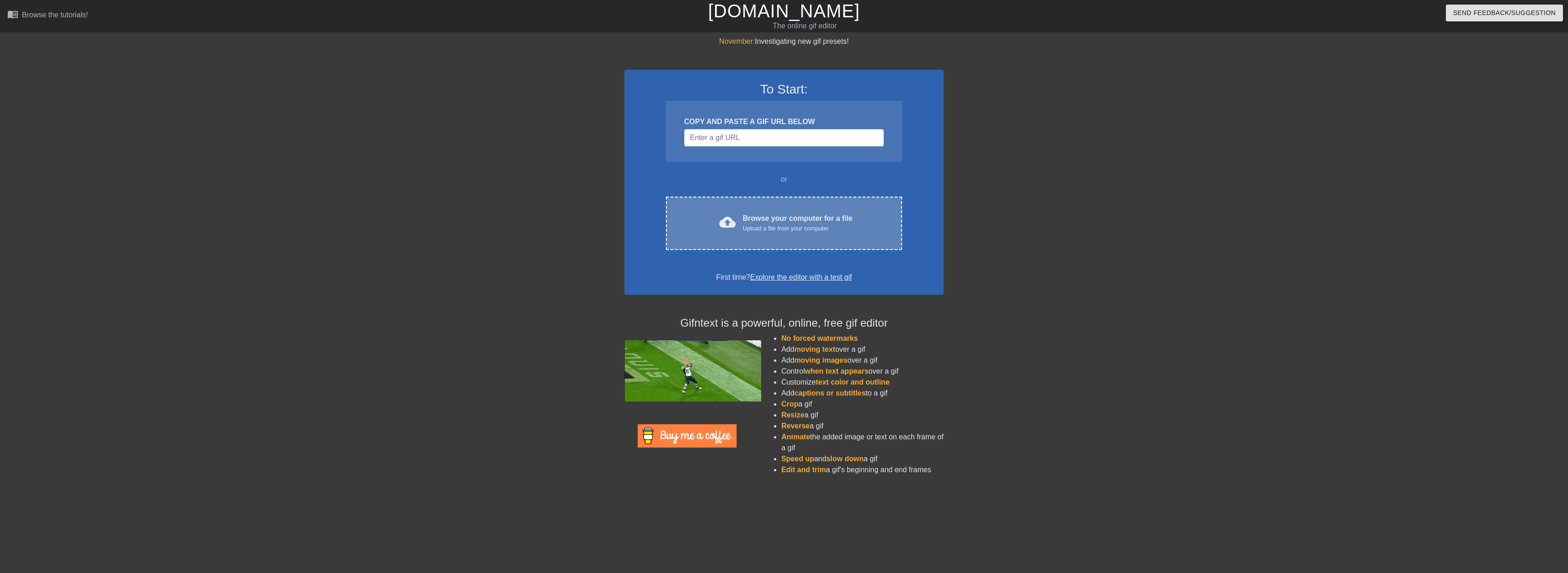
click at [729, 237] on div "cloud_upload Browse your computer for a file Upload a file from your computer C…" at bounding box center [784, 223] width 236 height 53
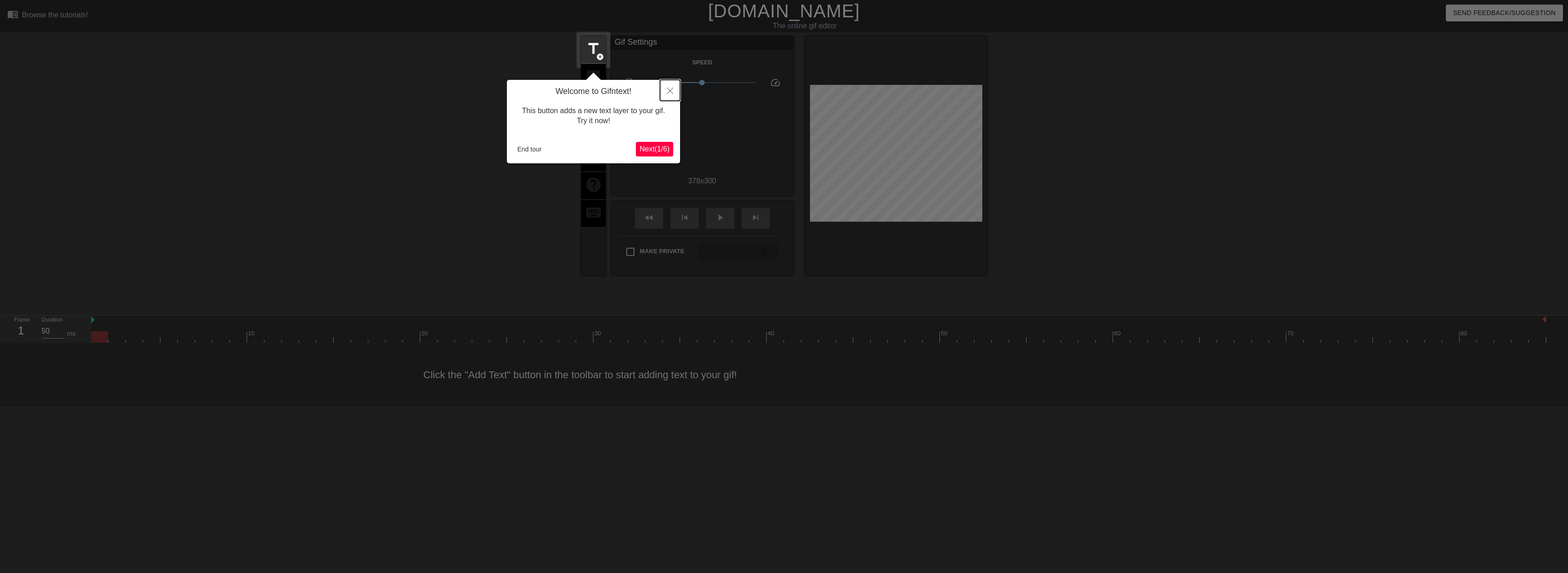
click at [671, 93] on icon "Close" at bounding box center [670, 90] width 7 height 7
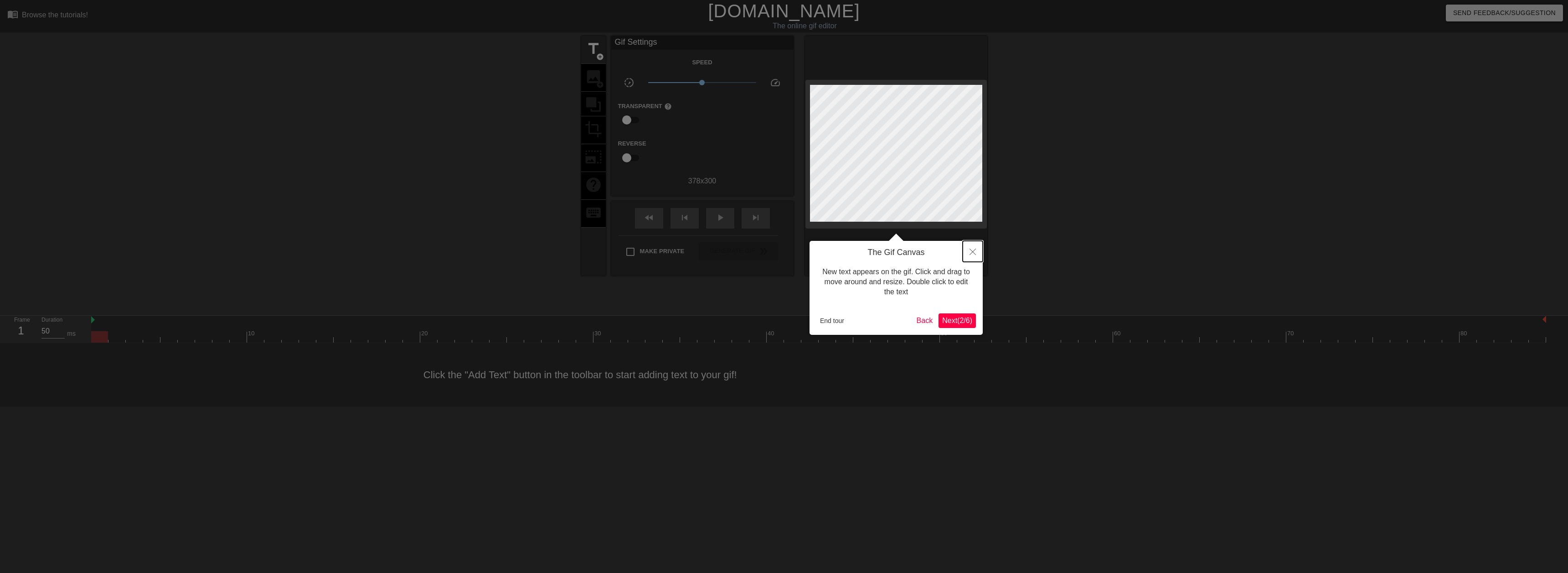
click at [975, 249] on icon "Close" at bounding box center [972, 252] width 7 height 7
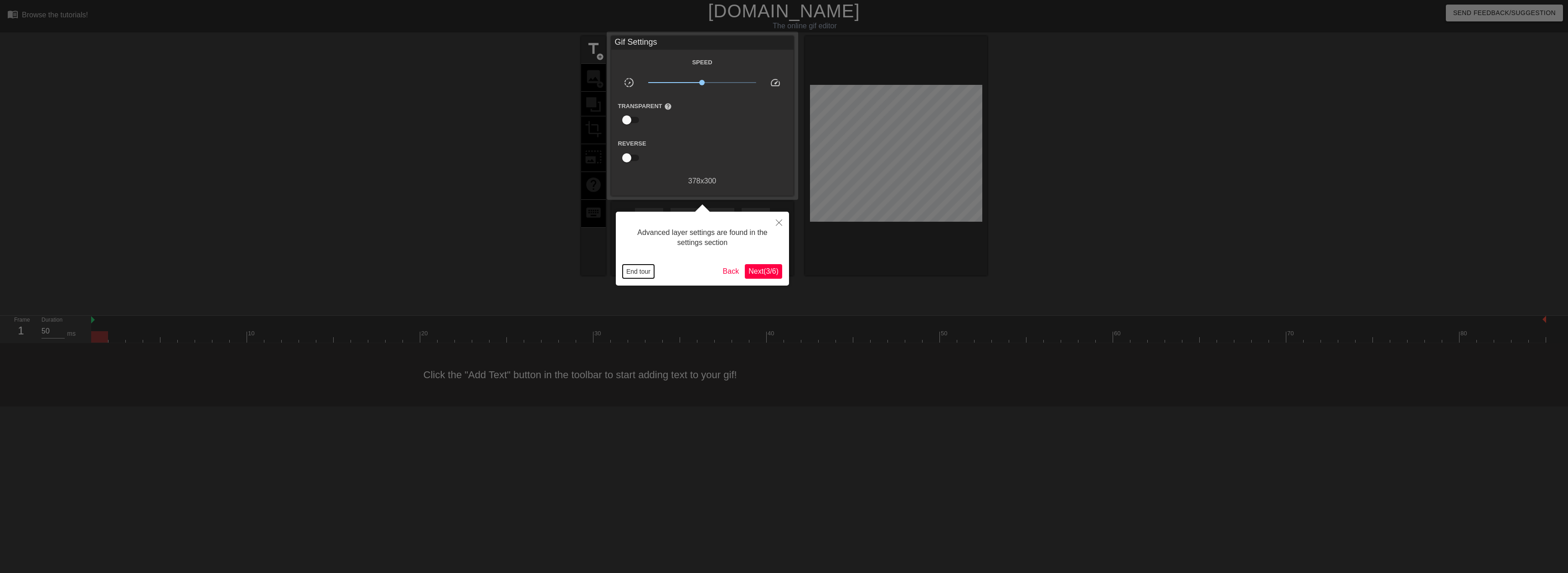
click at [637, 276] on button "End tour" at bounding box center [638, 271] width 31 height 13
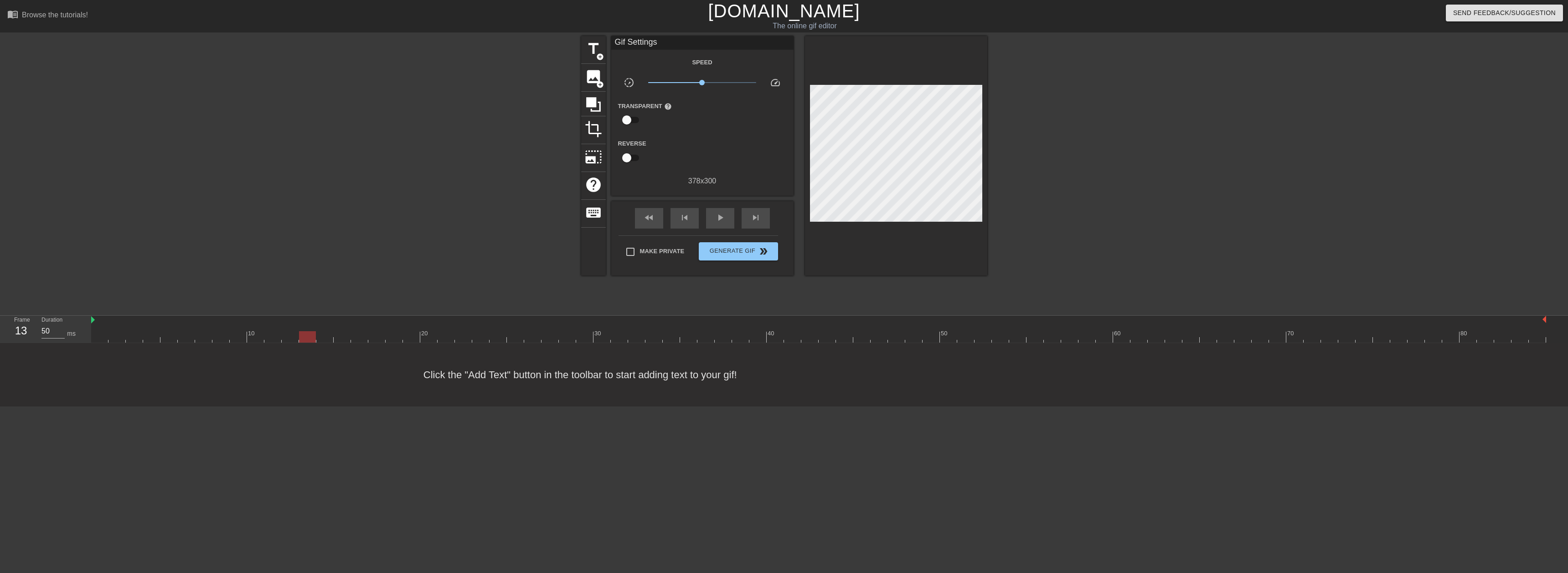
drag, startPoint x: 99, startPoint y: 333, endPoint x: 486, endPoint y: 318, distance: 387.3
click at [306, 329] on div "10 20 30 40 50 60 70 80" at bounding box center [818, 329] width 1455 height 27
drag, startPoint x: 389, startPoint y: 464, endPoint x: 358, endPoint y: 424, distance: 50.6
click at [387, 406] on html "menu_book Browse the tutorials! Gifntext.com The online gif editor Send Feedbac…" at bounding box center [784, 203] width 1568 height 406
click at [714, 406] on html "menu_book Browse the tutorials! Gifntext.com The online gif editor Send Feedbac…" at bounding box center [784, 203] width 1568 height 406
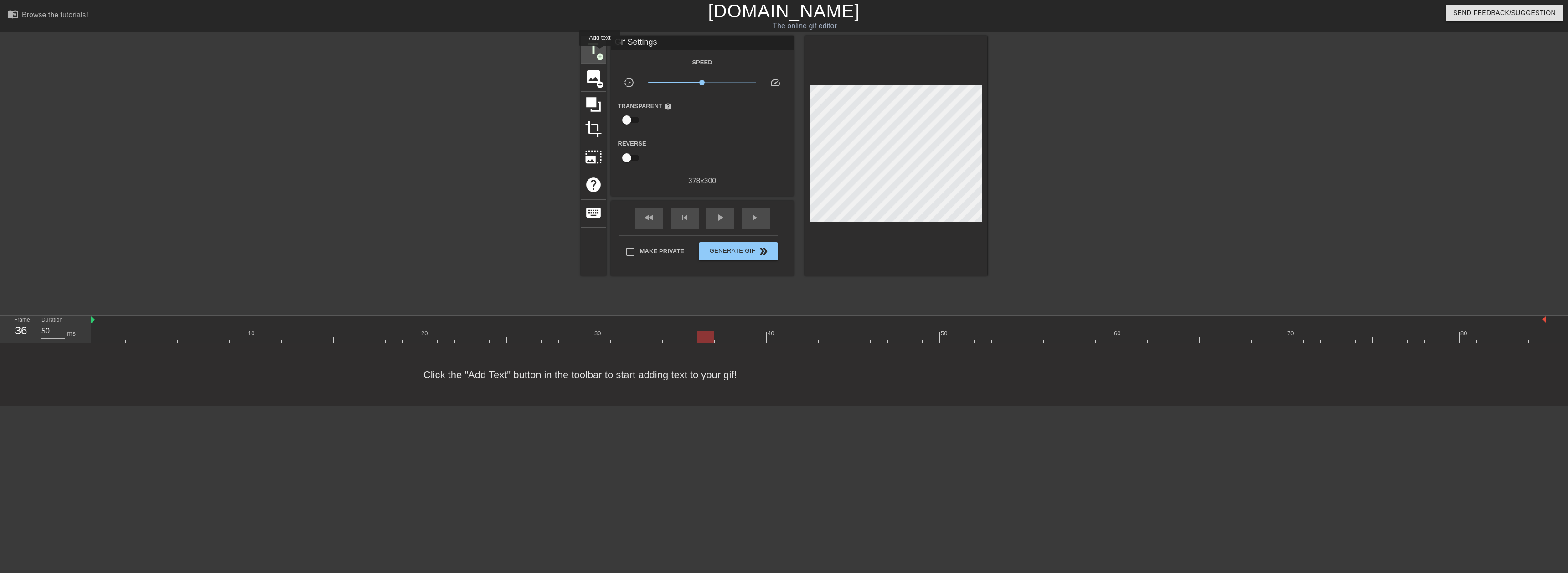
click at [600, 53] on span "add_circle" at bounding box center [600, 57] width 7 height 7
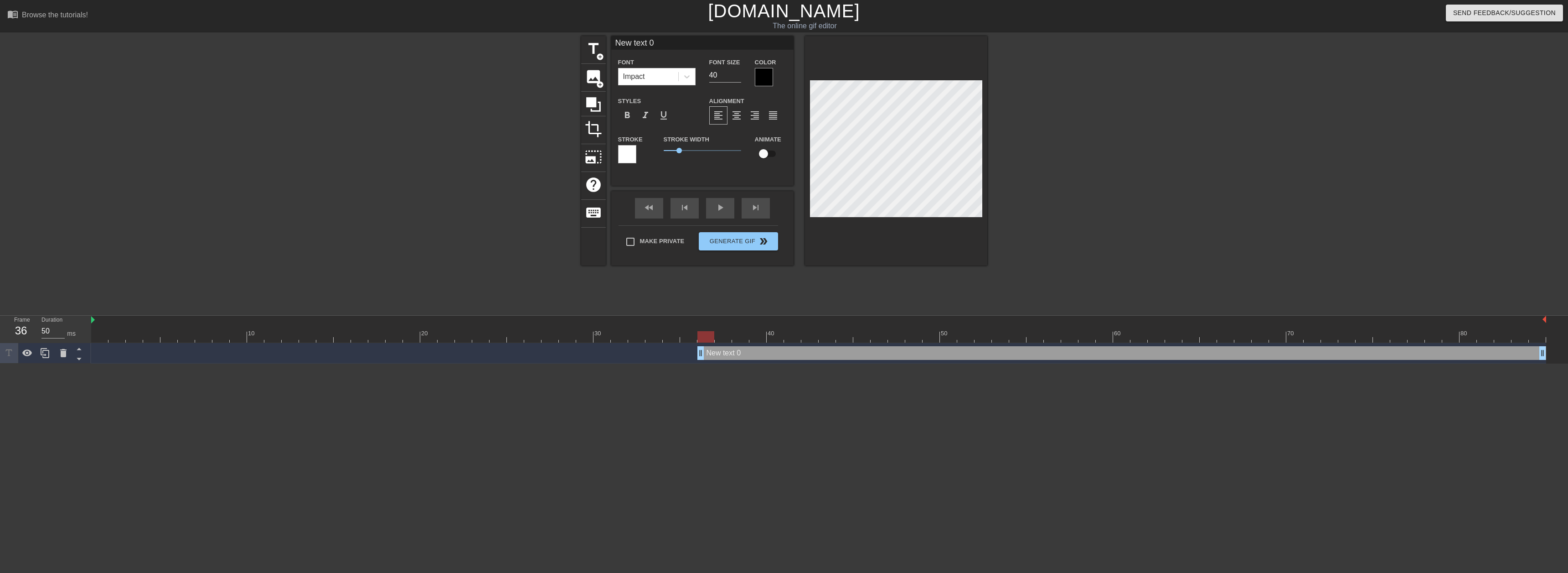
scroll to position [1, 2]
click at [349, 363] on html "menu_book Browse the tutorials! Gifntext.com The online gif editor Send Feedbac…" at bounding box center [784, 182] width 1568 height 363
type input "2"
type textarea "2"
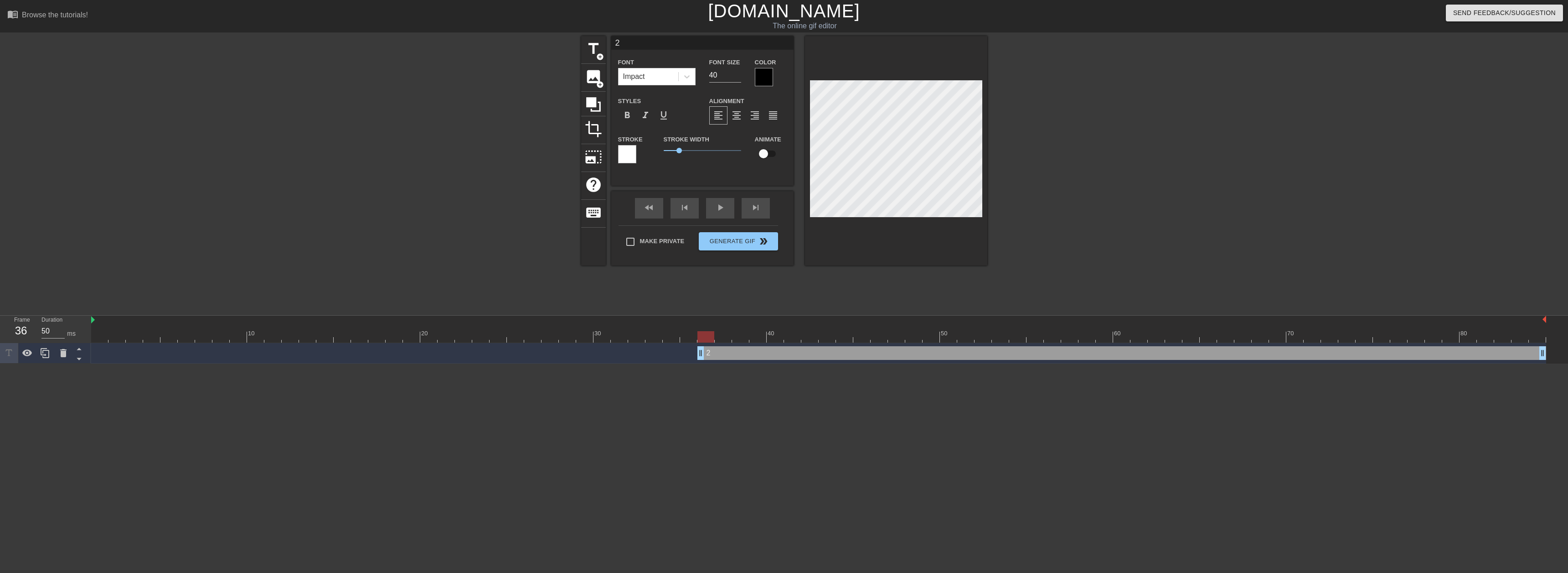
type input "2k"
type textarea "2k"
type input "2k"
type textarea "2k"
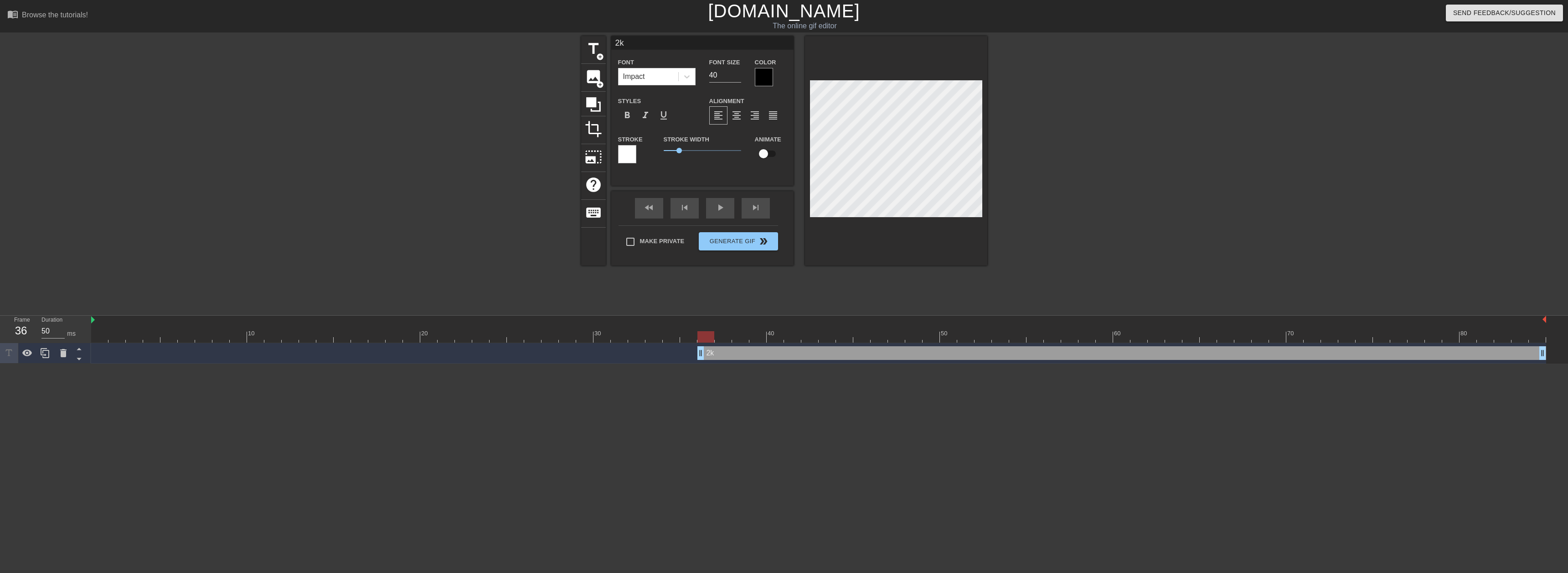
type textarea "2k"
click at [721, 203] on div "fast_rewind skip_previous play_arrow skip_next" at bounding box center [702, 208] width 149 height 34
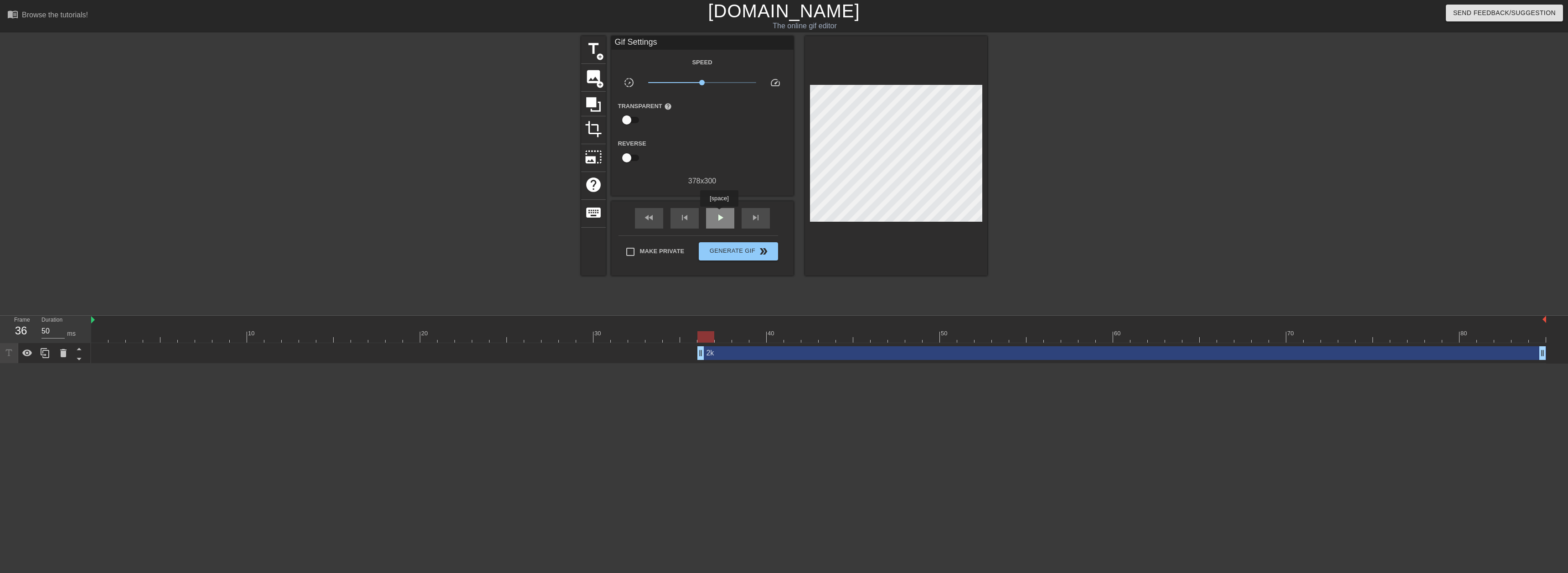
click at [719, 213] on span "play_arrow" at bounding box center [720, 217] width 11 height 11
drag, startPoint x: 1355, startPoint y: 43, endPoint x: 1347, endPoint y: 43, distance: 8.0
click at [1354, 43] on div "title add_circle image add_circle crop photo_size_select_large help keyboard Gi…" at bounding box center [784, 173] width 1568 height 273
click at [720, 216] on span "pause" at bounding box center [720, 217] width 11 height 11
click at [1015, 363] on html "menu_book Browse the tutorials! Gifntext.com The online gif editor Send Feedbac…" at bounding box center [784, 182] width 1568 height 363
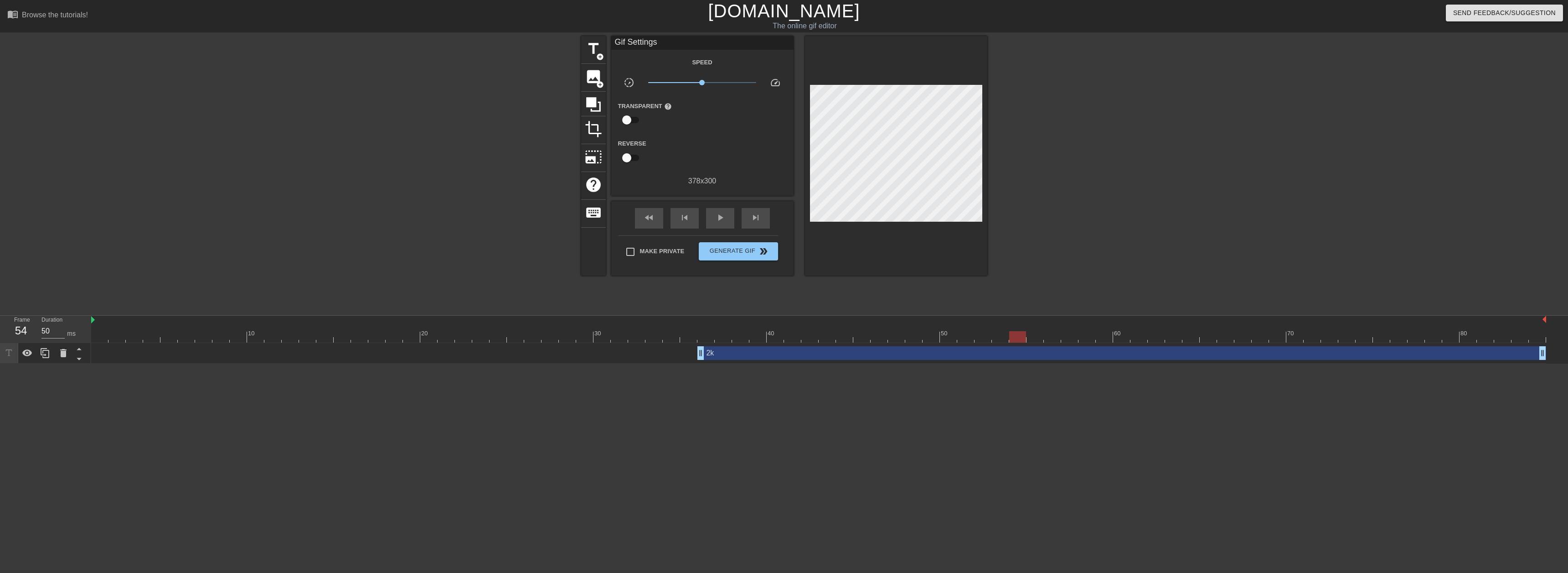
drag, startPoint x: 1221, startPoint y: 402, endPoint x: 1229, endPoint y: 422, distance: 21.5
click at [1223, 363] on html "menu_book Browse the tutorials! Gifntext.com The online gif editor Send Feedbac…" at bounding box center [784, 182] width 1568 height 363
drag, startPoint x: 1544, startPoint y: 352, endPoint x: 1242, endPoint y: 345, distance: 302.1
drag, startPoint x: 1289, startPoint y: 334, endPoint x: 1676, endPoint y: 353, distance: 387.5
click at [1567, 353] on html "menu_book Browse the tutorials! Gifntext.com The online gif editor Send Feedbac…" at bounding box center [784, 182] width 1568 height 363
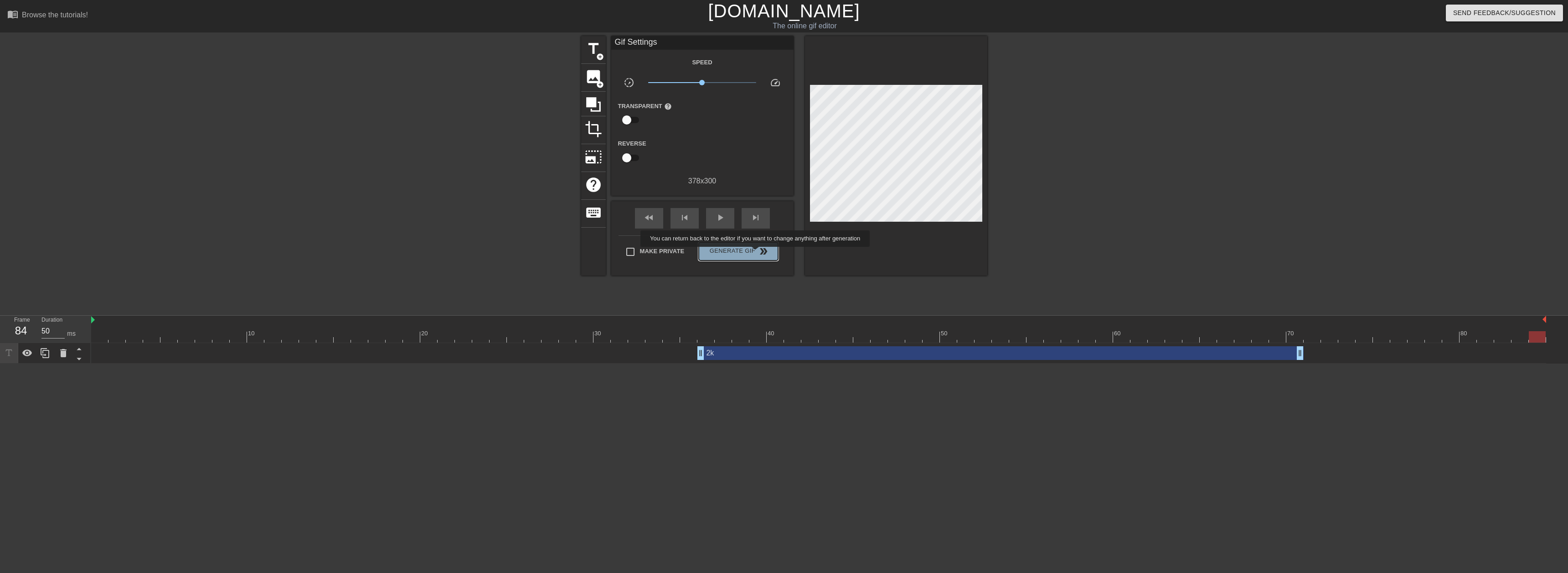
click at [756, 253] on span "Generate Gif double_arrow" at bounding box center [738, 251] width 72 height 11
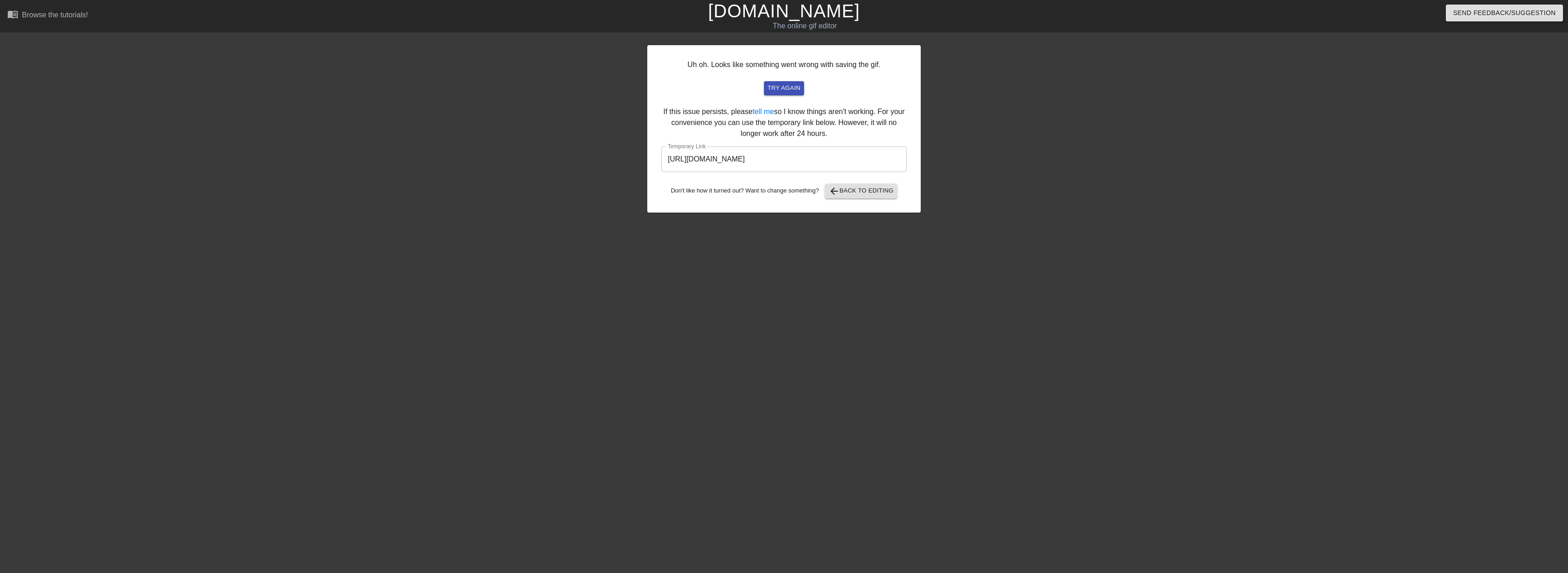
click at [794, 163] on input "https://www.gifntext.com/temp_generations/W0VVH544.gif" at bounding box center [784, 159] width 245 height 25
